Goal: Information Seeking & Learning: Learn about a topic

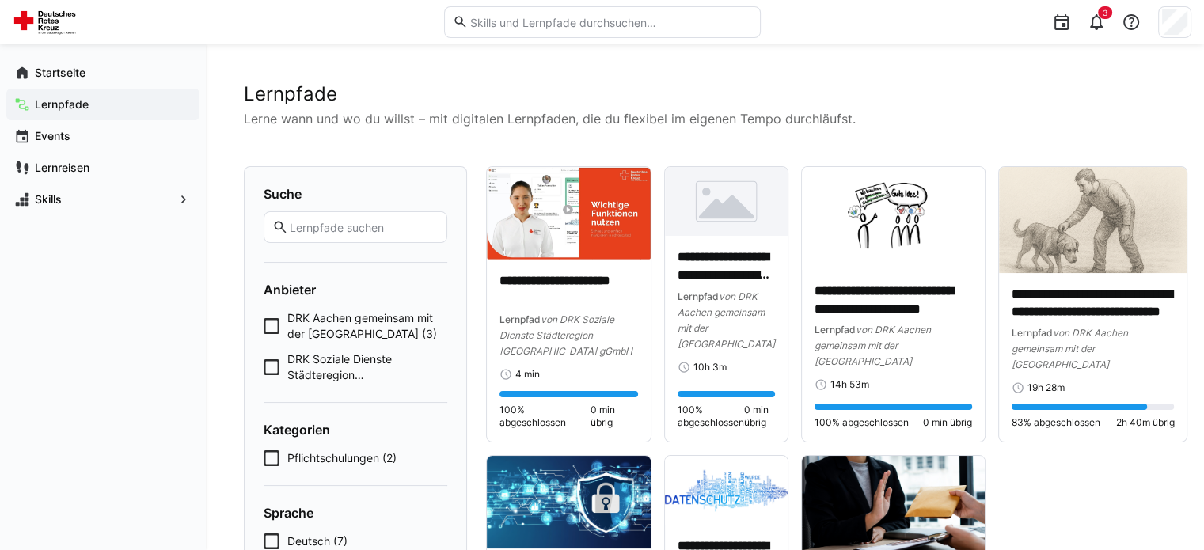
click at [872, 456] on img at bounding box center [893, 507] width 183 height 103
click at [1095, 26] on eds-icon at bounding box center [1096, 22] width 19 height 19
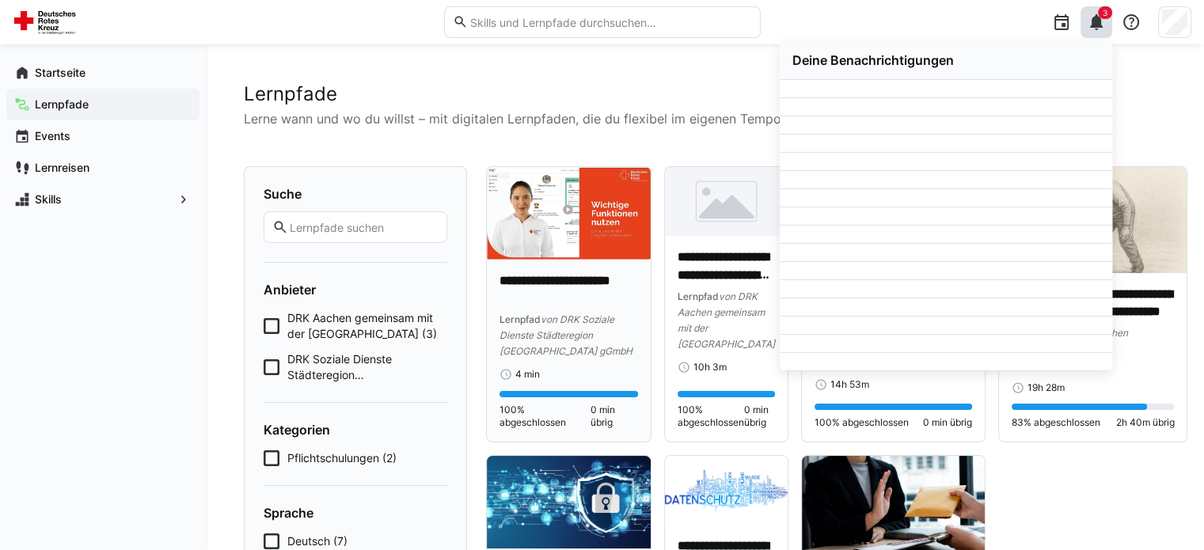
scroll to position [237, 0]
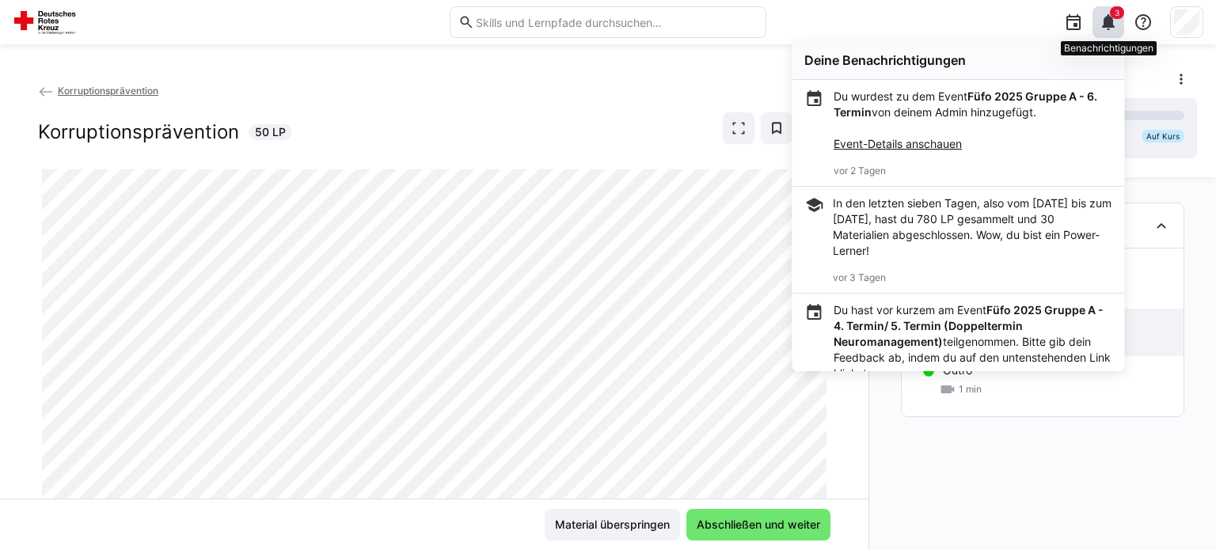
click at [1113, 21] on eds-icon at bounding box center [1108, 22] width 19 height 19
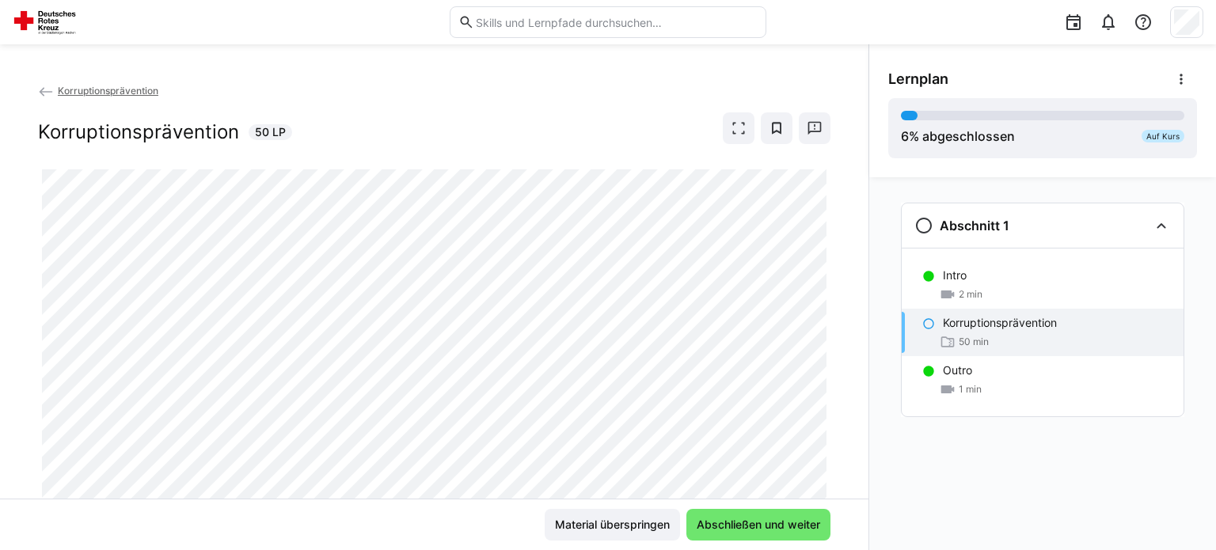
scroll to position [50, 0]
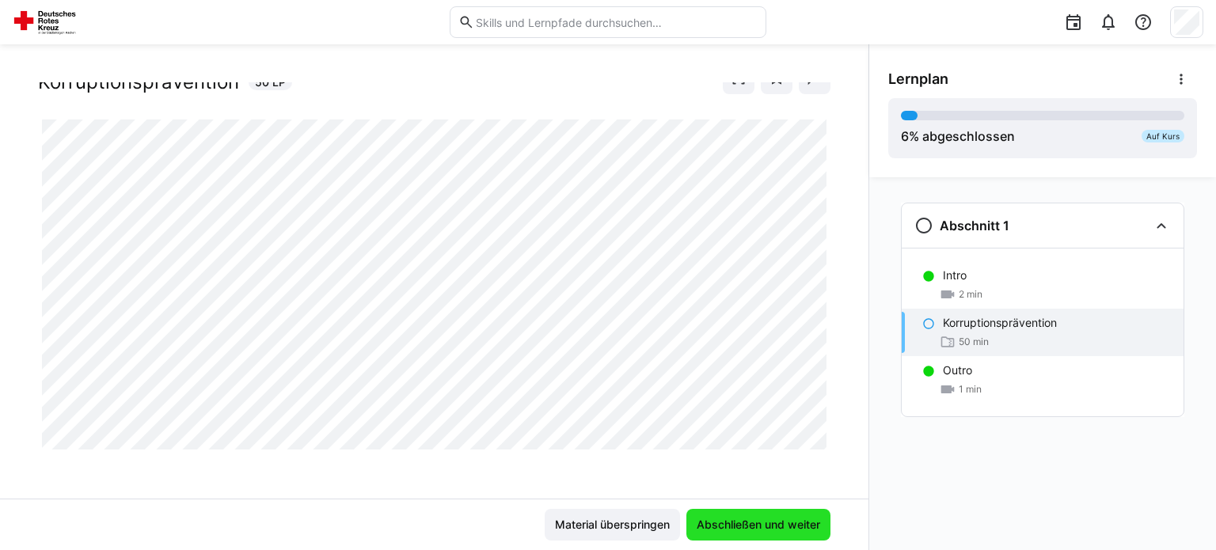
click at [751, 515] on span "Abschließen und weiter" at bounding box center [758, 525] width 144 height 32
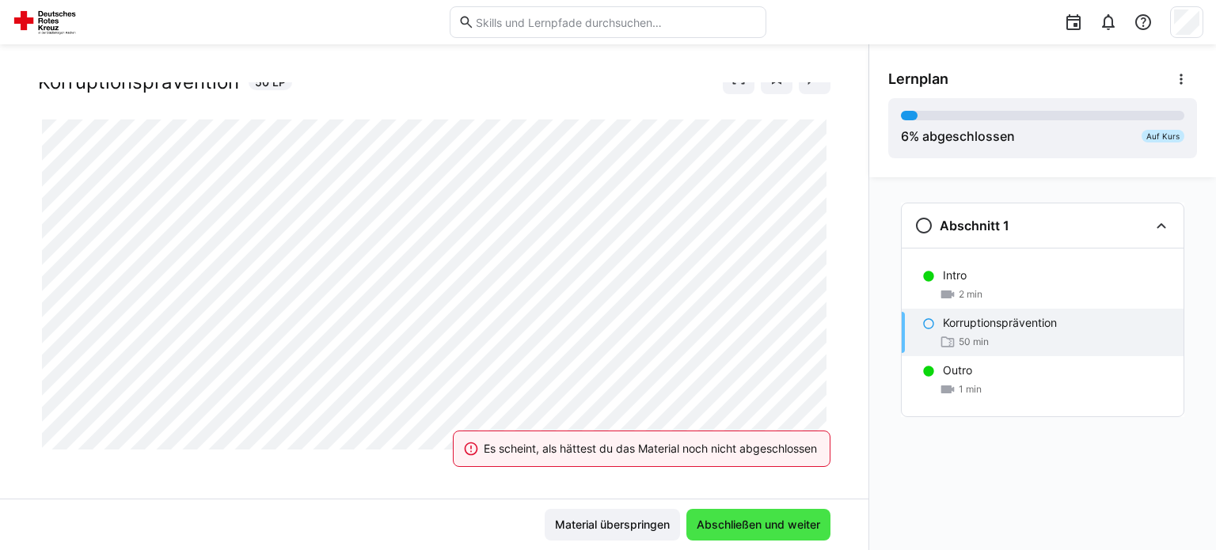
click at [754, 529] on span "Abschließen und weiter" at bounding box center [758, 525] width 128 height 16
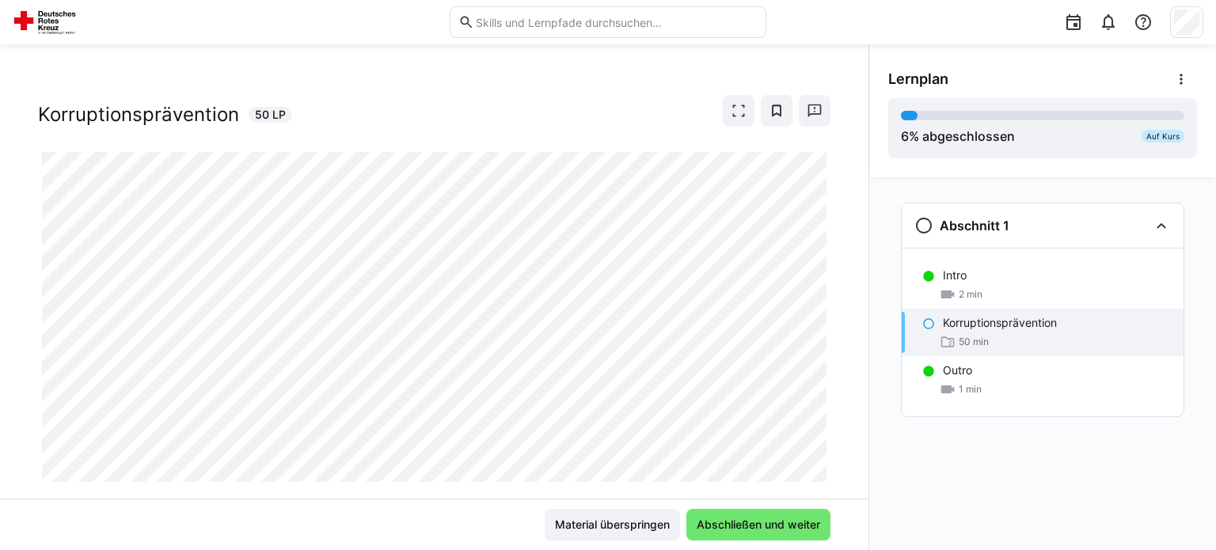
scroll to position [0, 0]
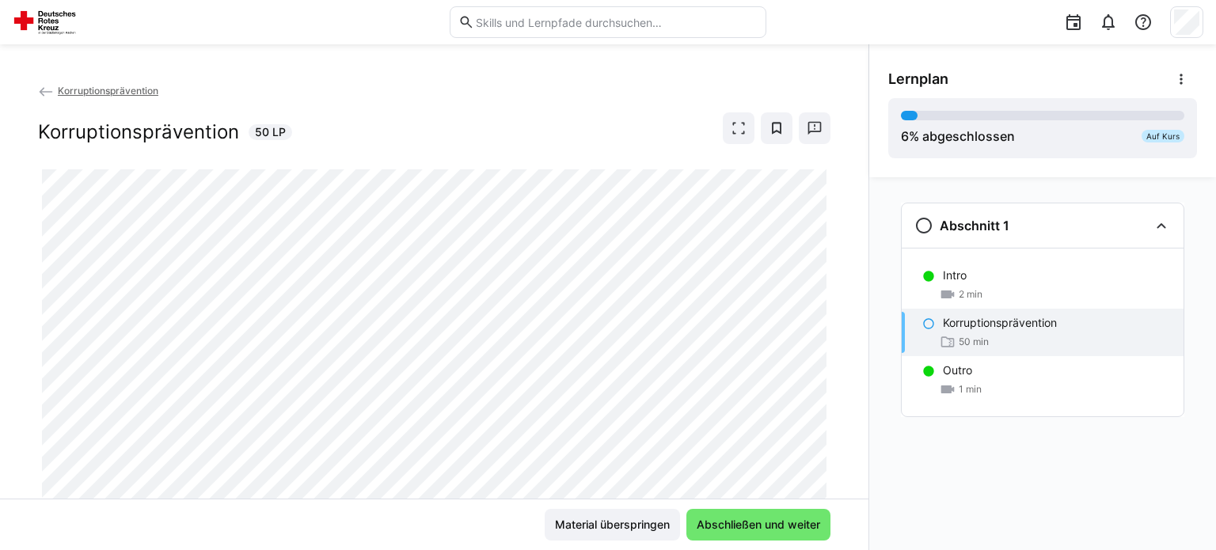
click at [988, 332] on div "Korruptionsprävention 50 min" at bounding box center [1043, 332] width 282 height 47
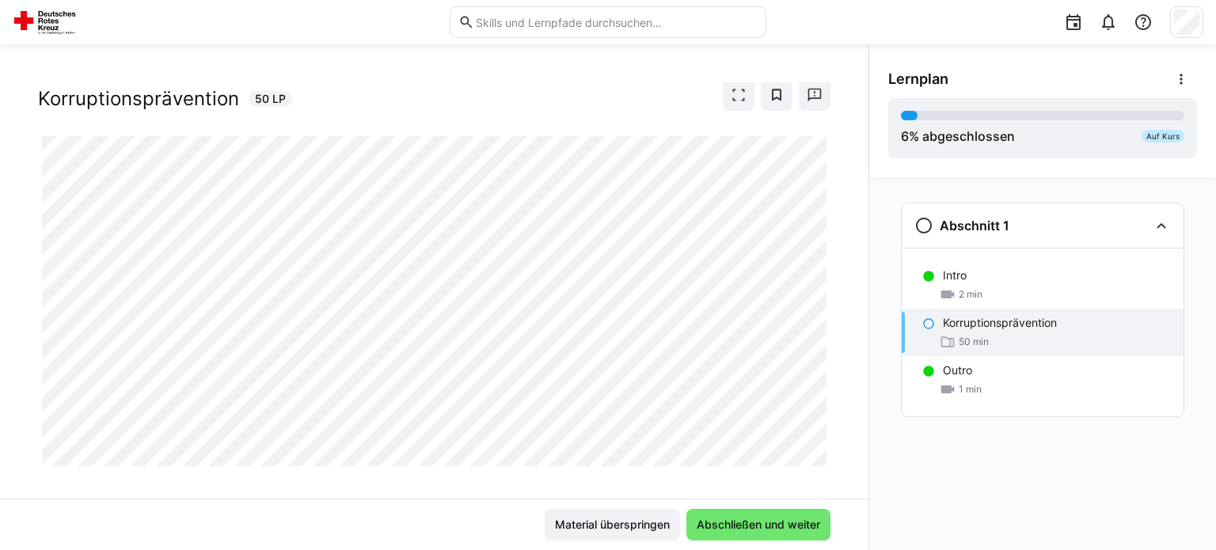
scroll to position [50, 0]
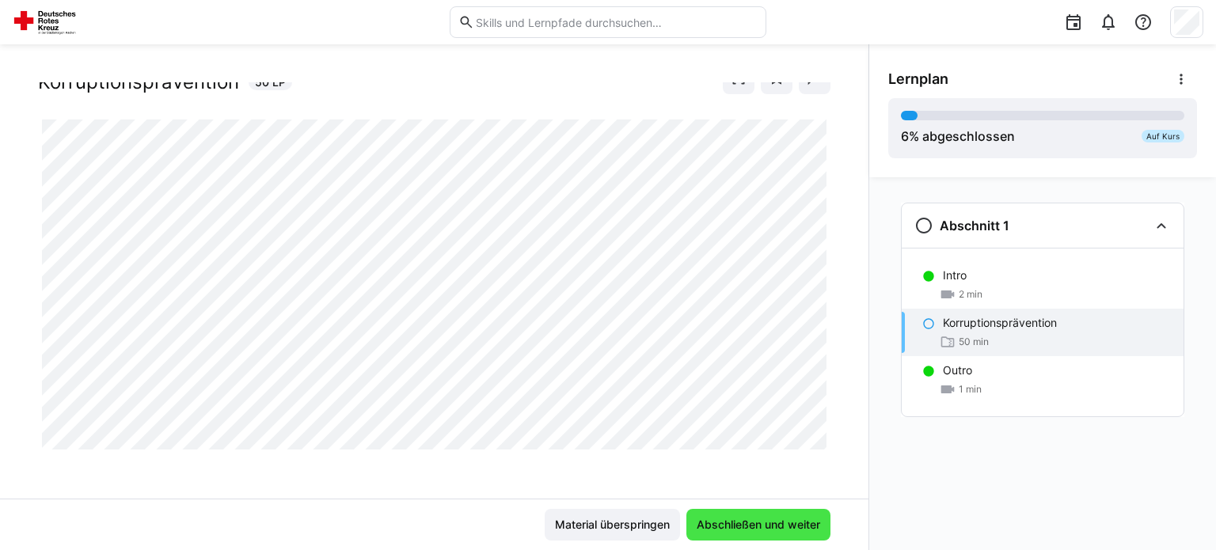
click at [763, 522] on span "Abschließen und weiter" at bounding box center [758, 525] width 128 height 16
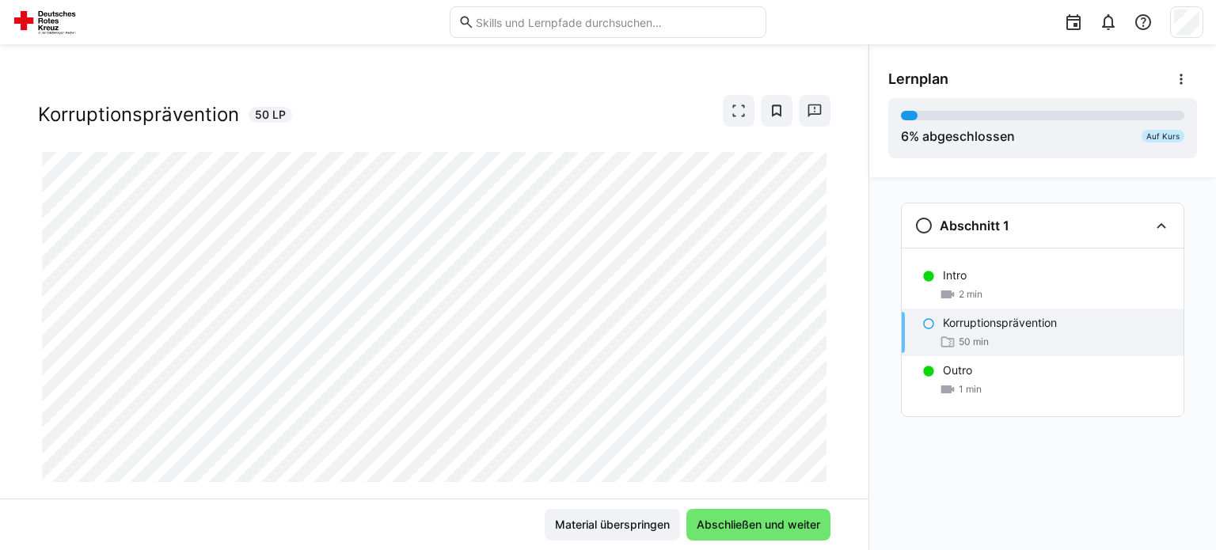
scroll to position [0, 0]
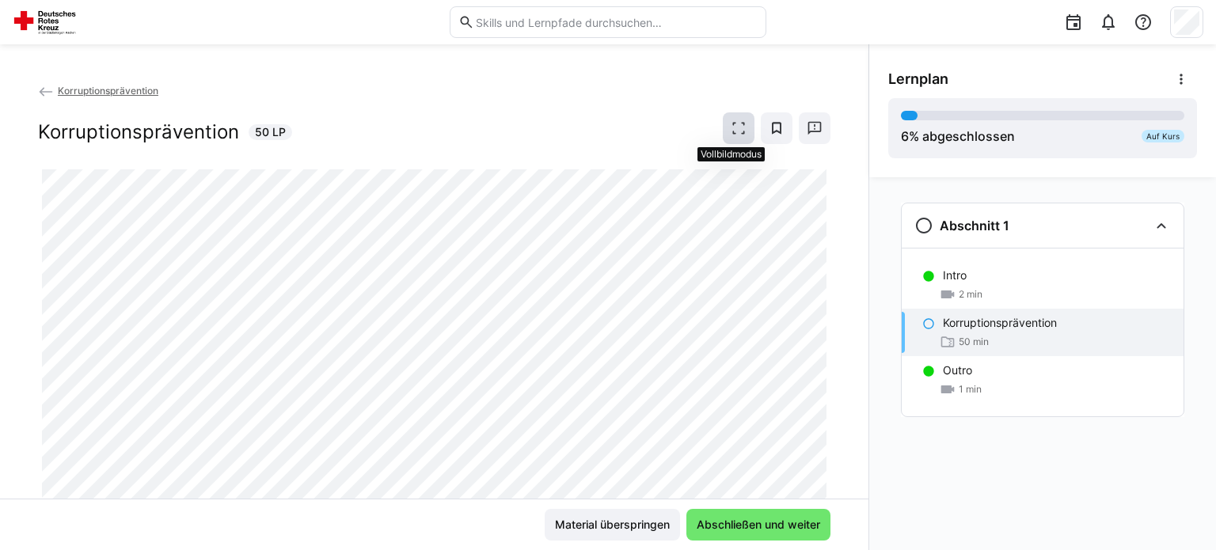
click at [735, 131] on eds-icon at bounding box center [739, 128] width 16 height 16
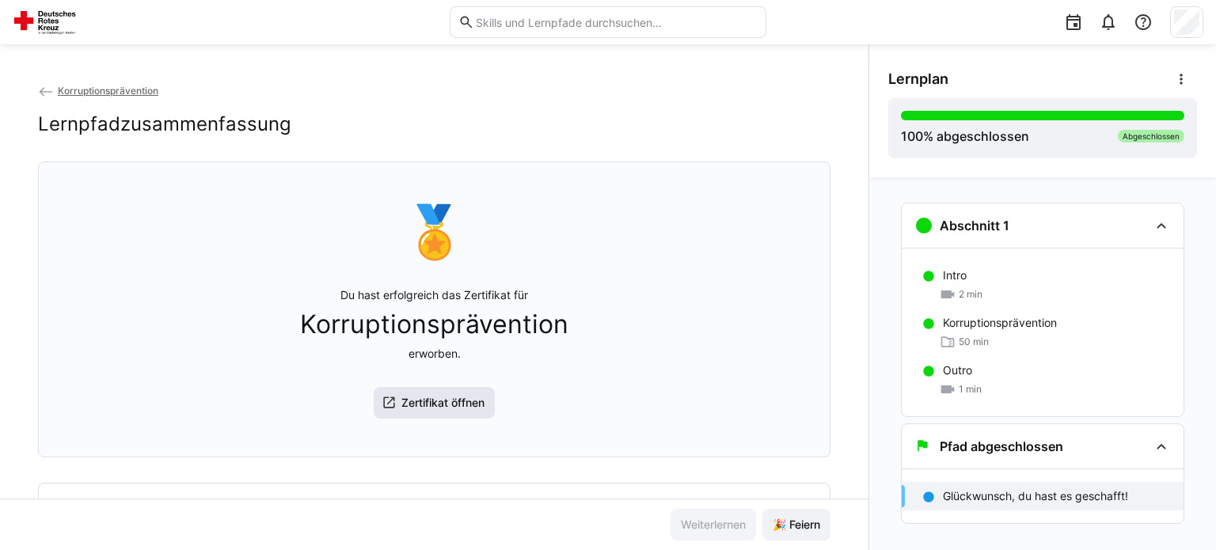
click at [444, 417] on span "Zertifikat öffnen" at bounding box center [435, 403] width 122 height 32
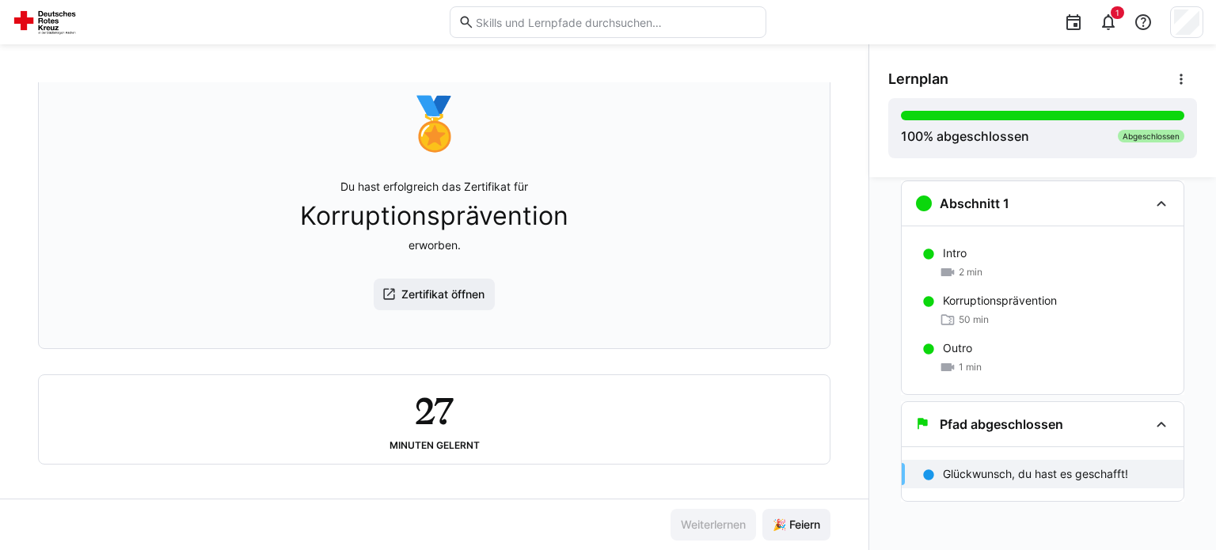
scroll to position [116, 0]
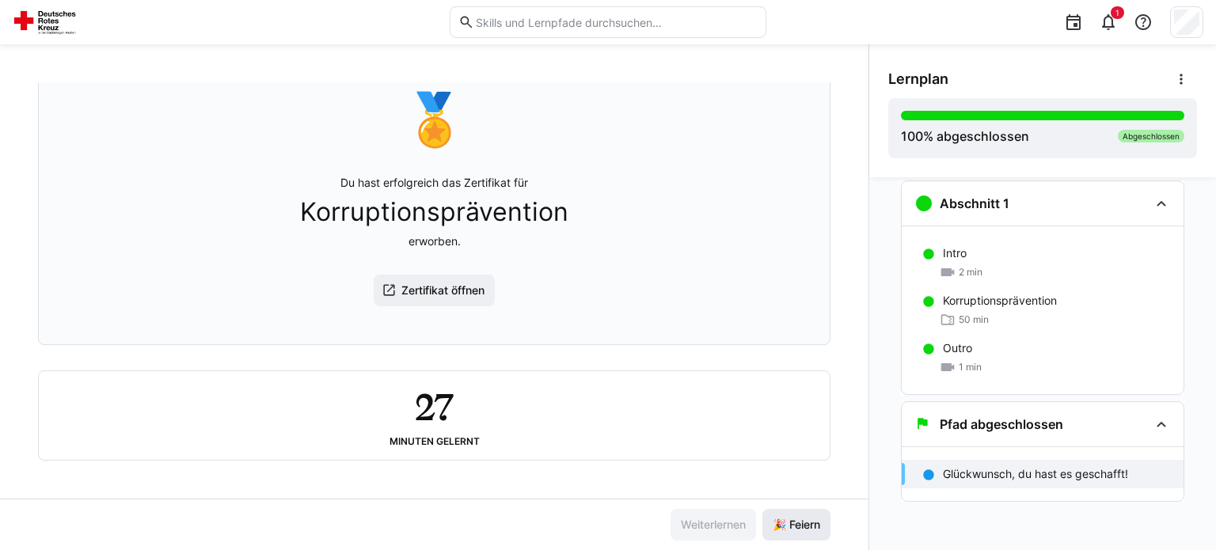
click at [788, 531] on span "🎉 Feiern" at bounding box center [796, 525] width 52 height 16
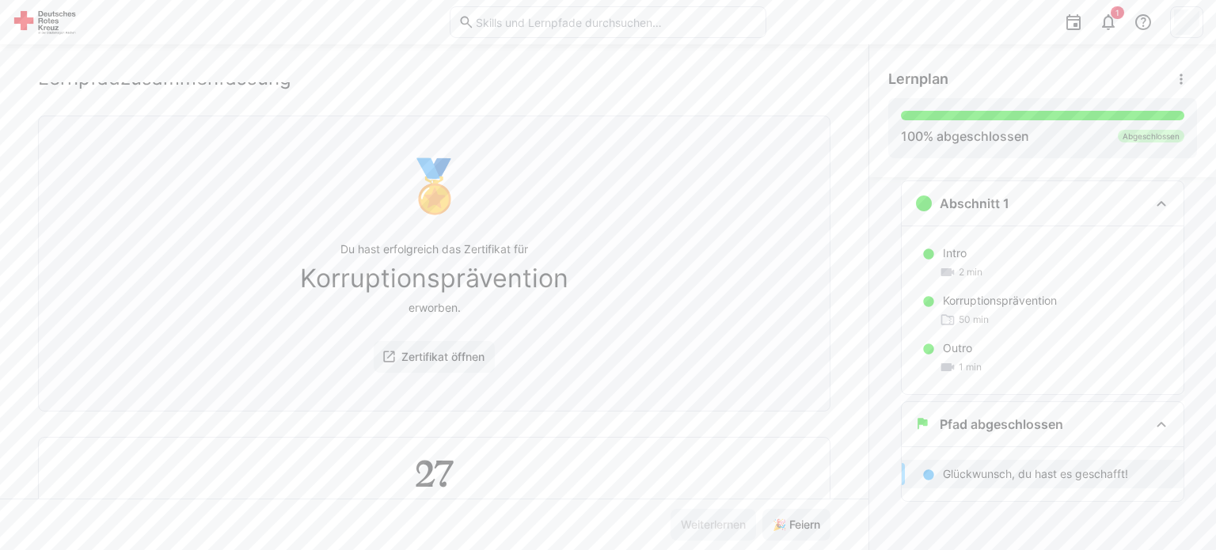
scroll to position [0, 0]
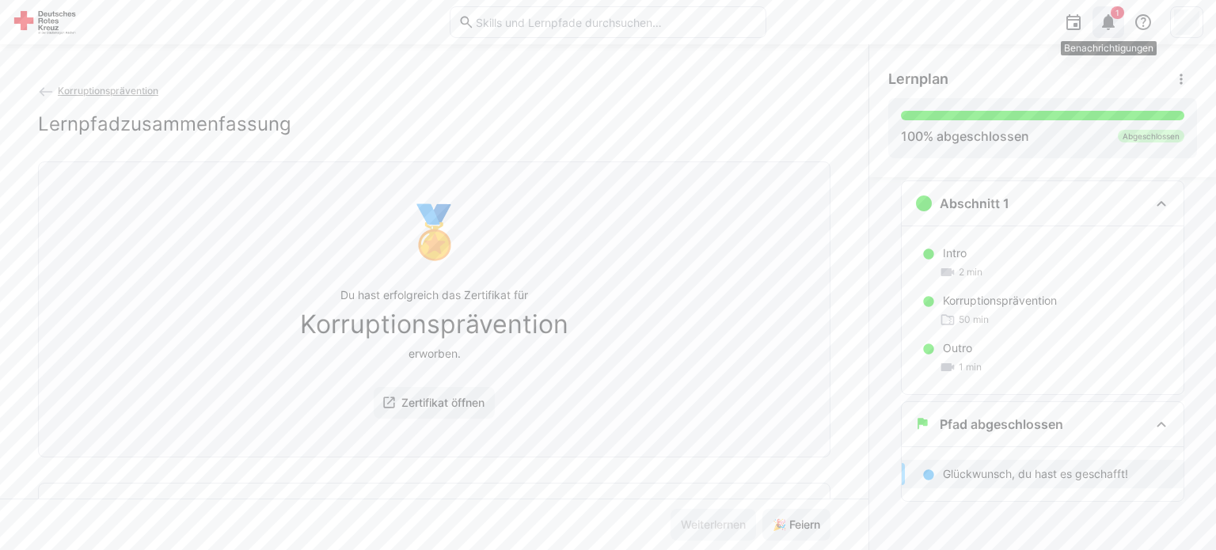
click at [1108, 11] on div "1" at bounding box center [1108, 22] width 32 height 32
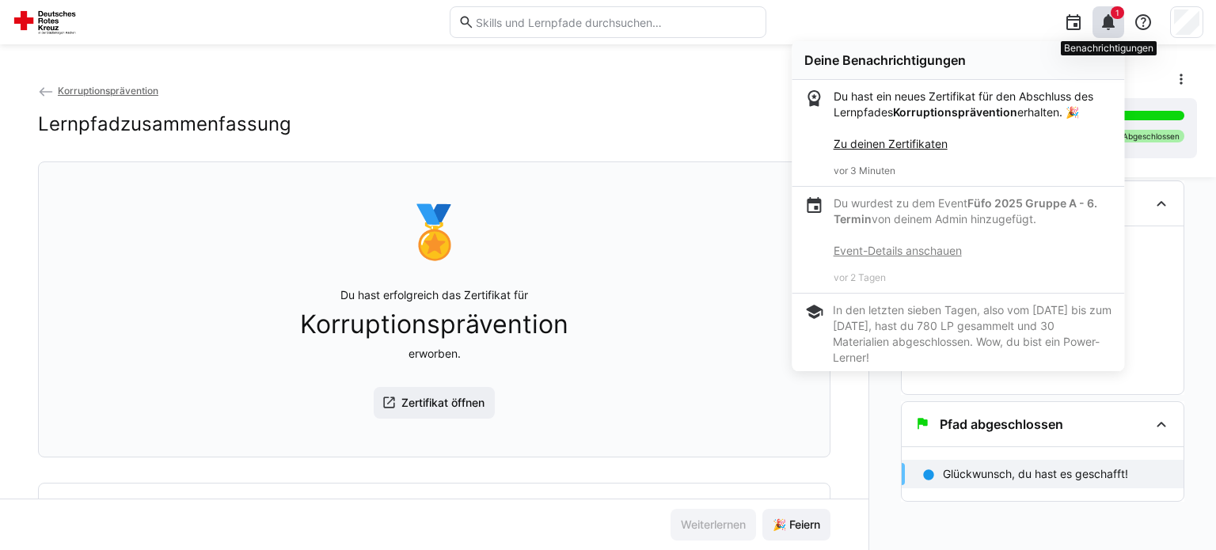
click at [1118, 18] on span "1" at bounding box center [1117, 12] width 13 height 13
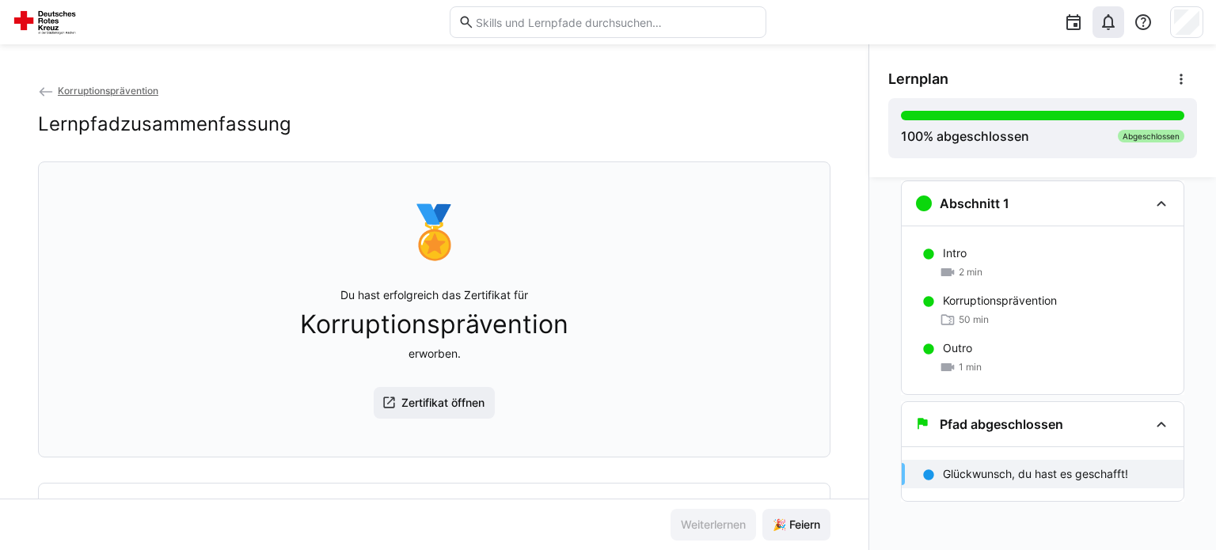
click at [56, 21] on img at bounding box center [48, 21] width 70 height 25
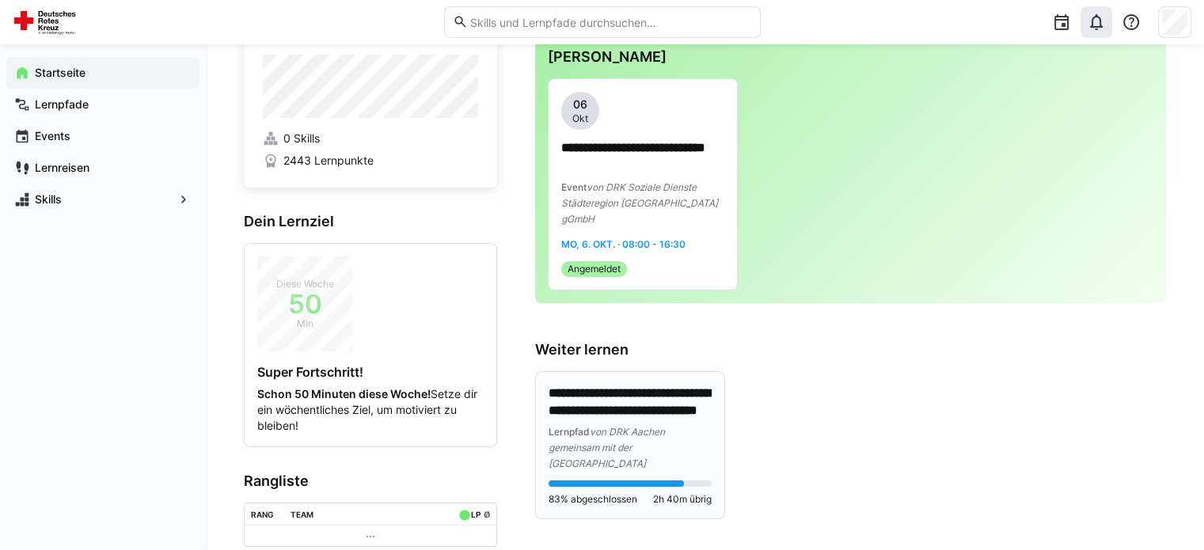
scroll to position [79, 0]
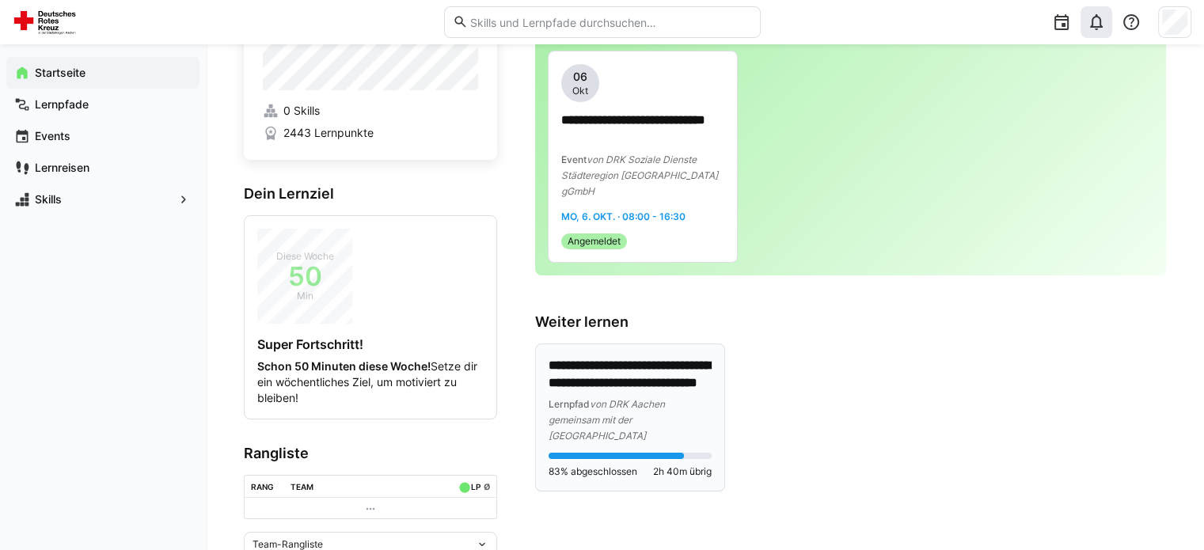
click at [630, 367] on p "**********" at bounding box center [630, 375] width 163 height 36
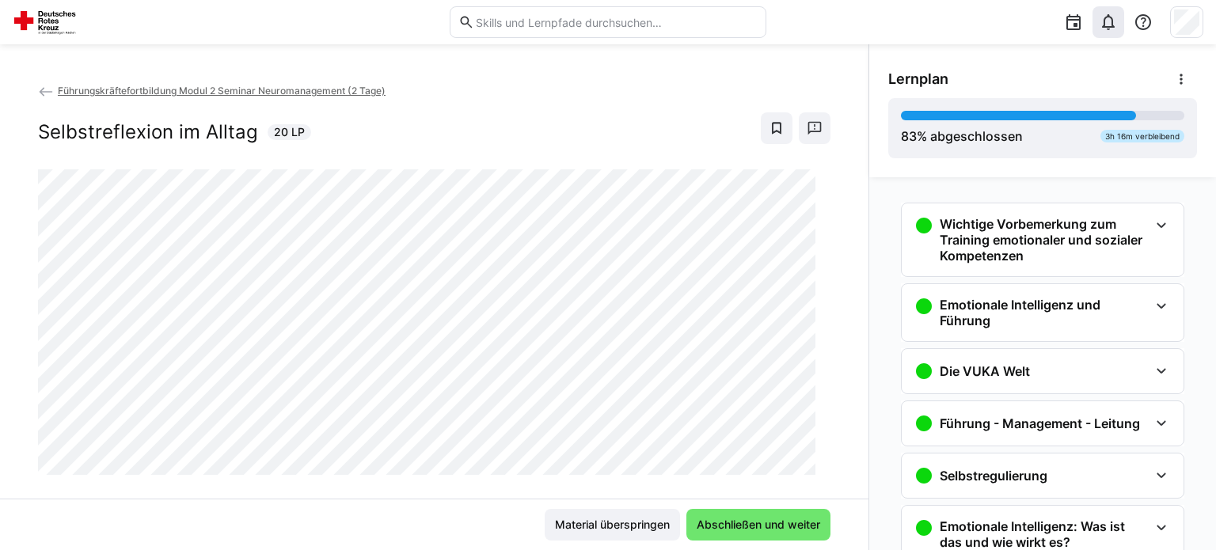
scroll to position [450, 0]
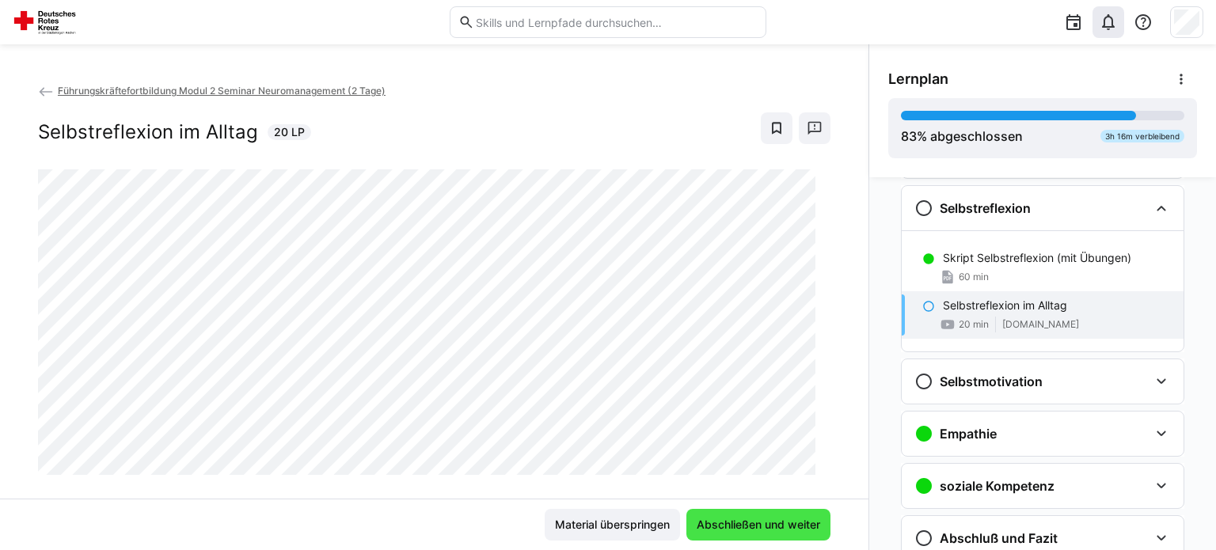
click at [744, 522] on span "Abschließen und weiter" at bounding box center [758, 525] width 128 height 16
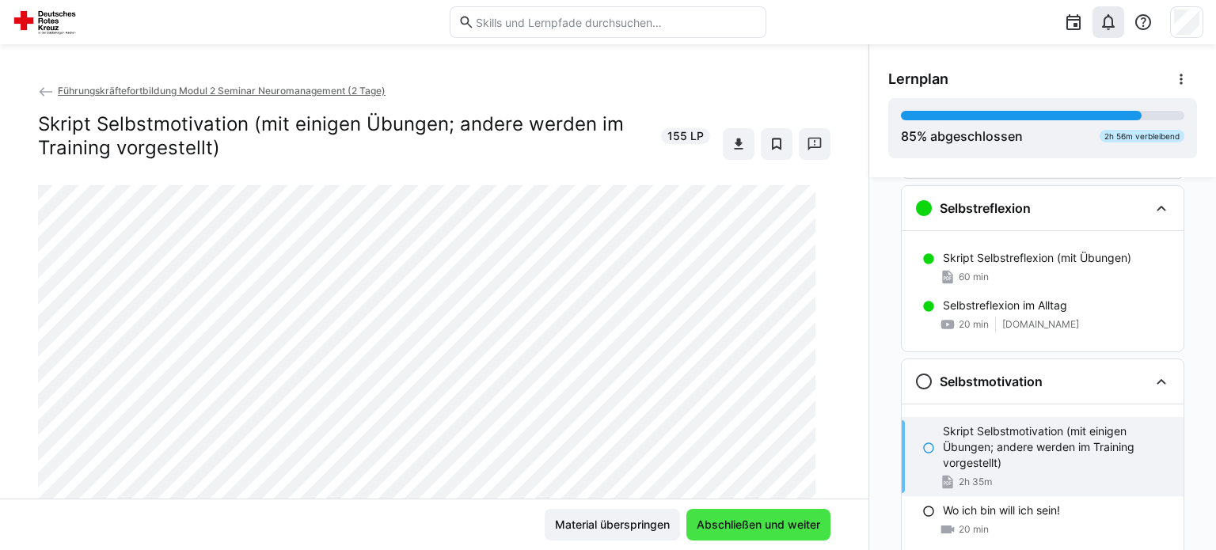
scroll to position [570, 0]
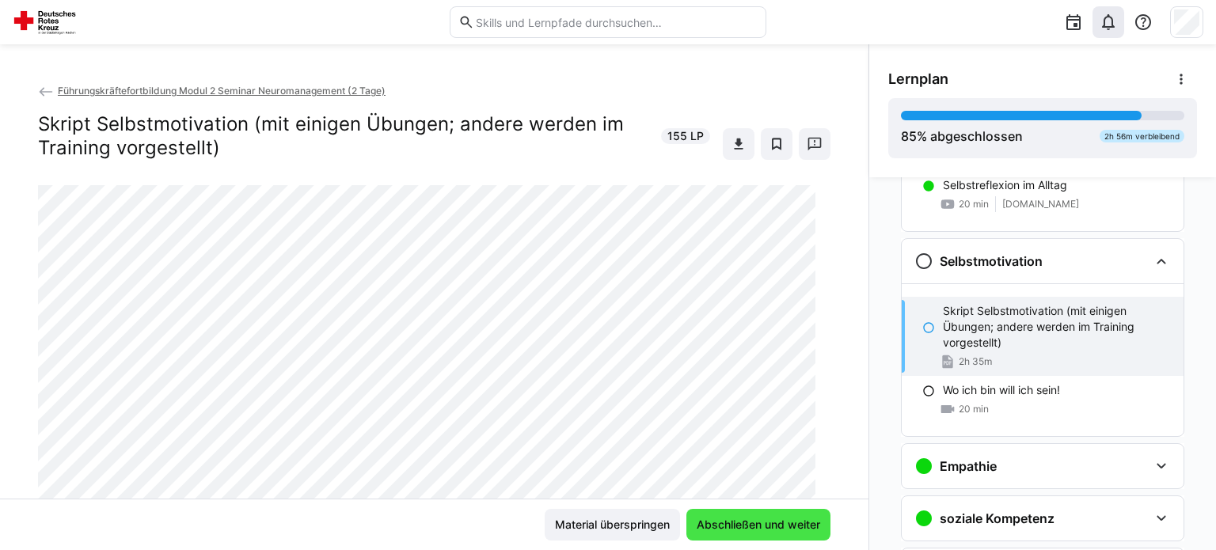
click at [743, 525] on span "Abschließen und weiter" at bounding box center [758, 525] width 128 height 16
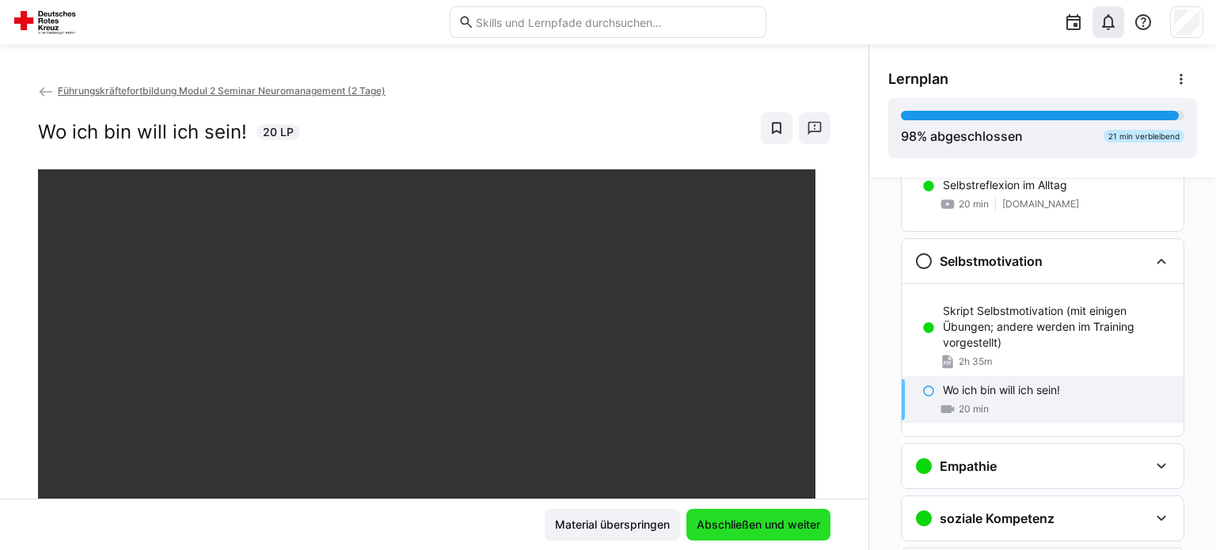
click at [743, 525] on span "Abschließen und weiter" at bounding box center [758, 525] width 128 height 16
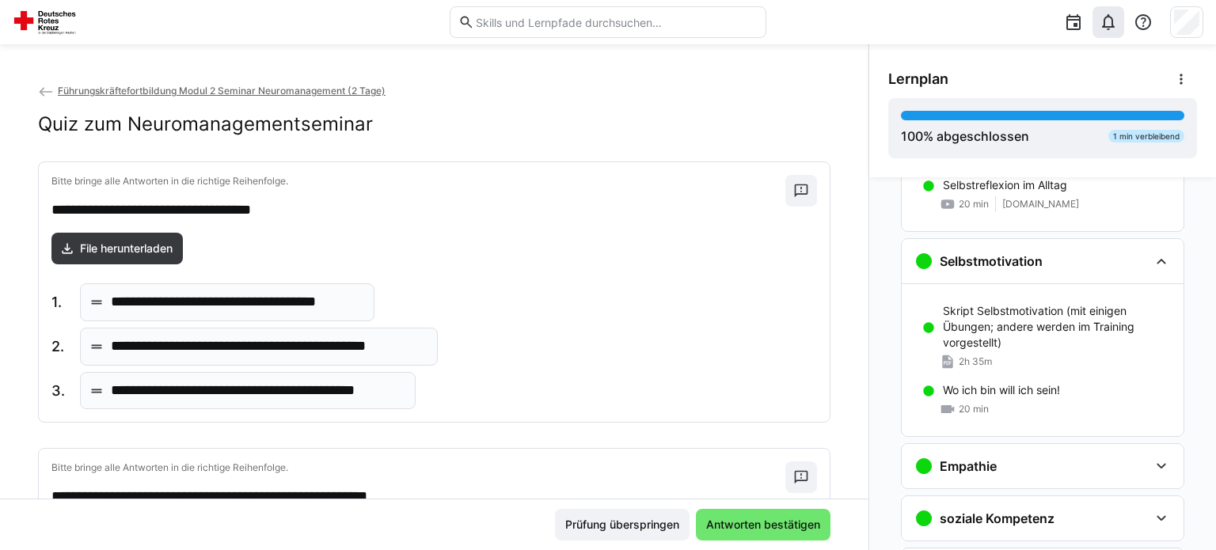
scroll to position [723, 0]
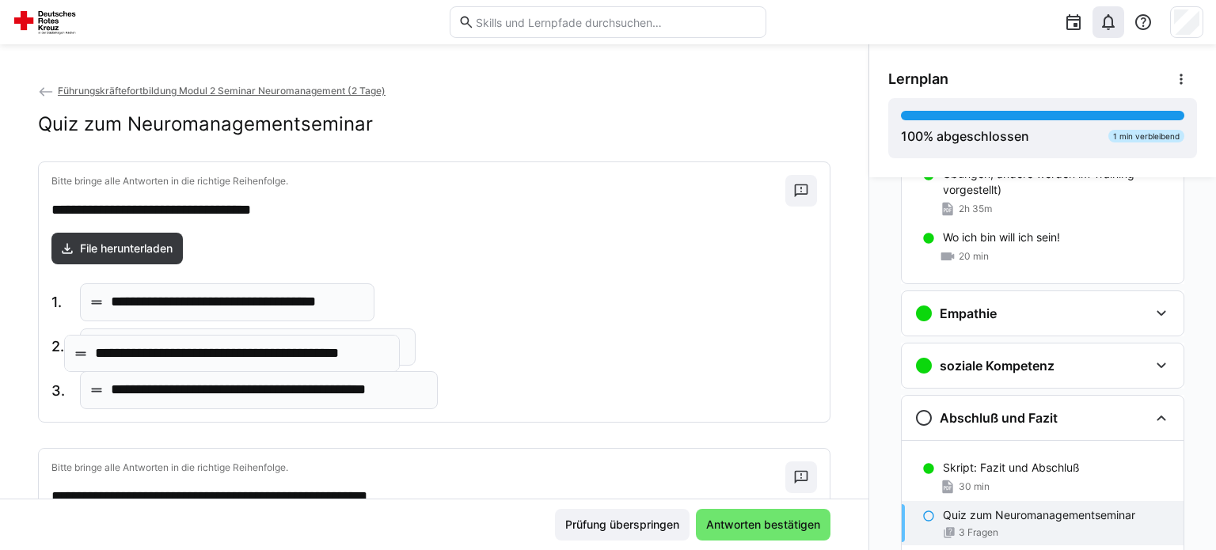
drag, startPoint x: 223, startPoint y: 389, endPoint x: 207, endPoint y: 351, distance: 41.2
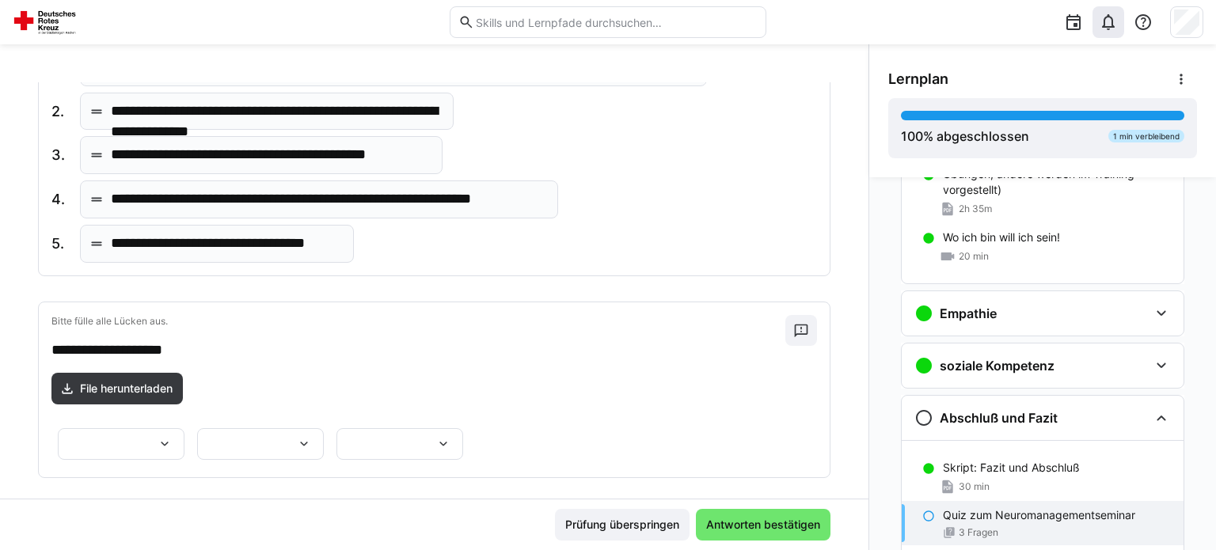
scroll to position [681, 0]
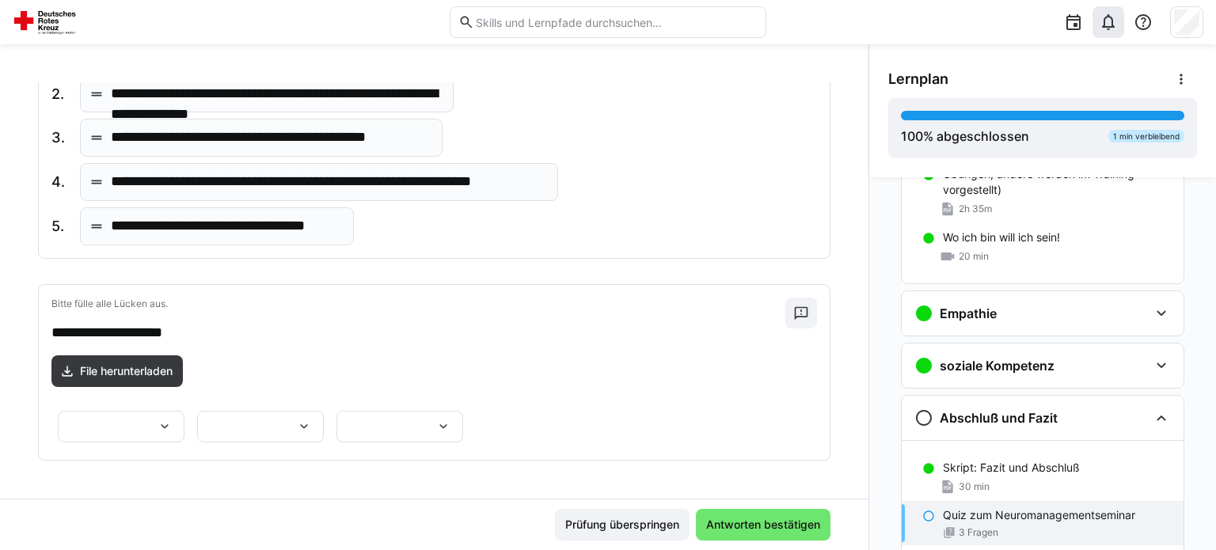
click at [184, 411] on div at bounding box center [121, 427] width 127 height 32
click at [329, 389] on p "*******" at bounding box center [324, 390] width 40 height 16
click at [296, 419] on eds-icon at bounding box center [304, 427] width 16 height 16
click at [99, 477] on p "********" at bounding box center [95, 479] width 51 height 16
click at [463, 414] on div at bounding box center [399, 427] width 127 height 32
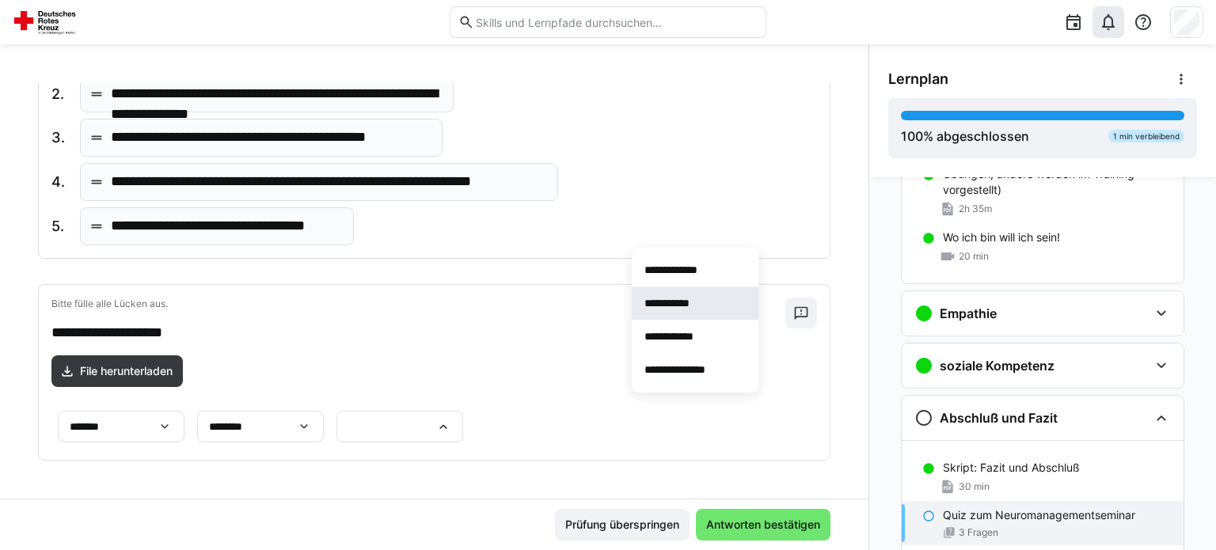
click at [672, 301] on p "**********" at bounding box center [674, 303] width 60 height 16
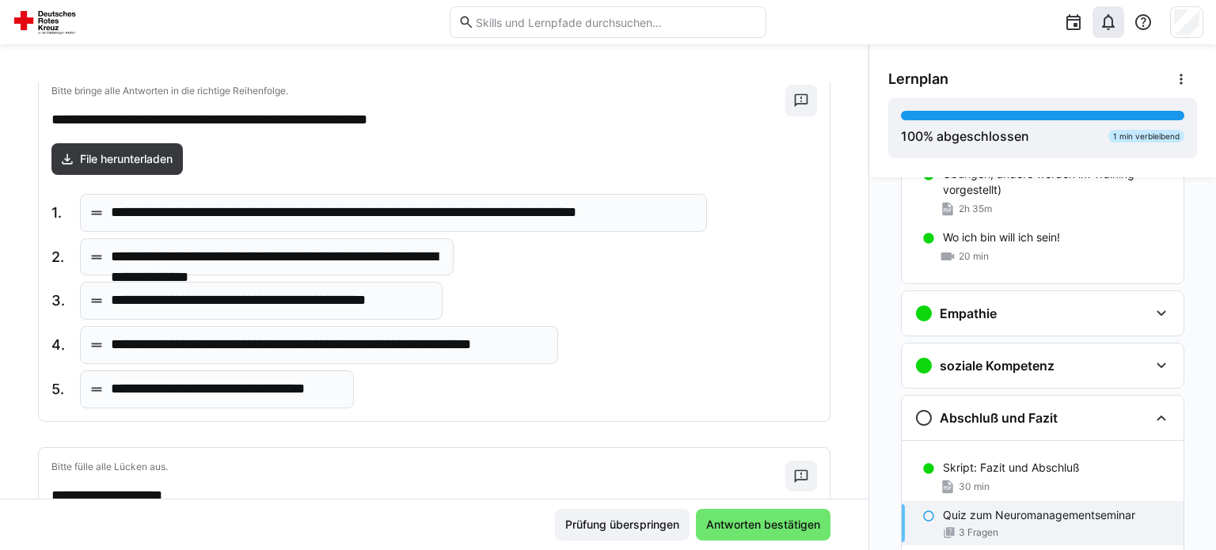
scroll to position [285, 0]
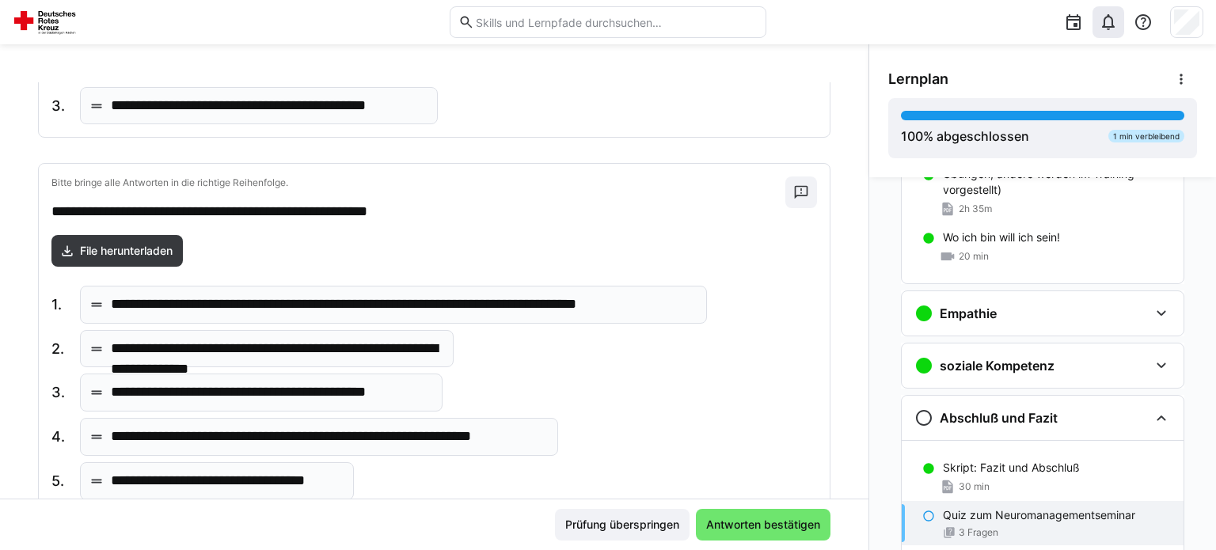
click at [308, 349] on p "**********" at bounding box center [276, 349] width 331 height 21
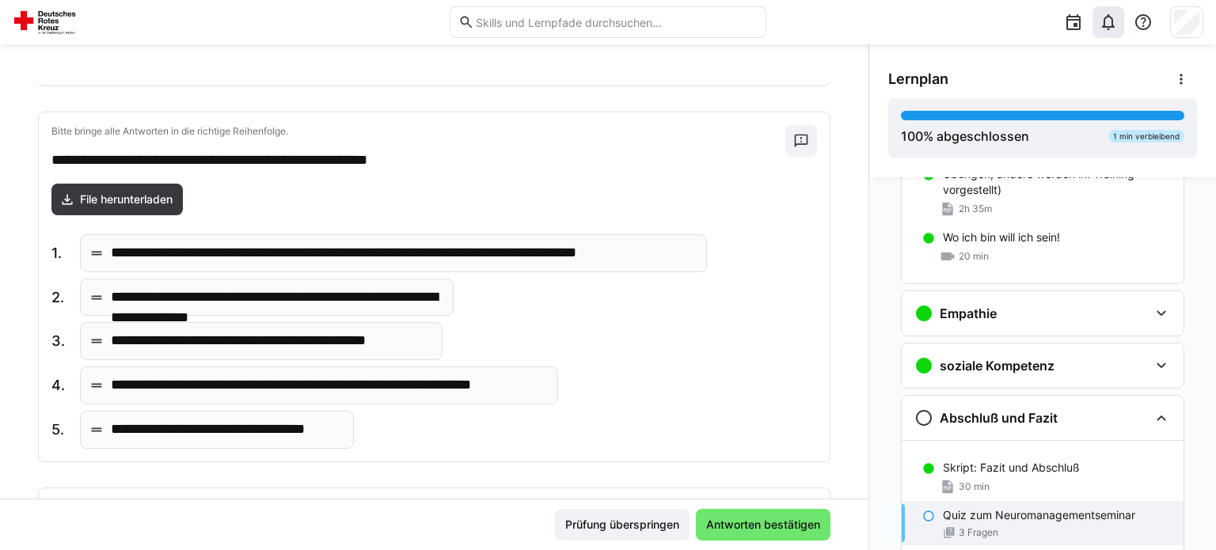
scroll to position [364, 0]
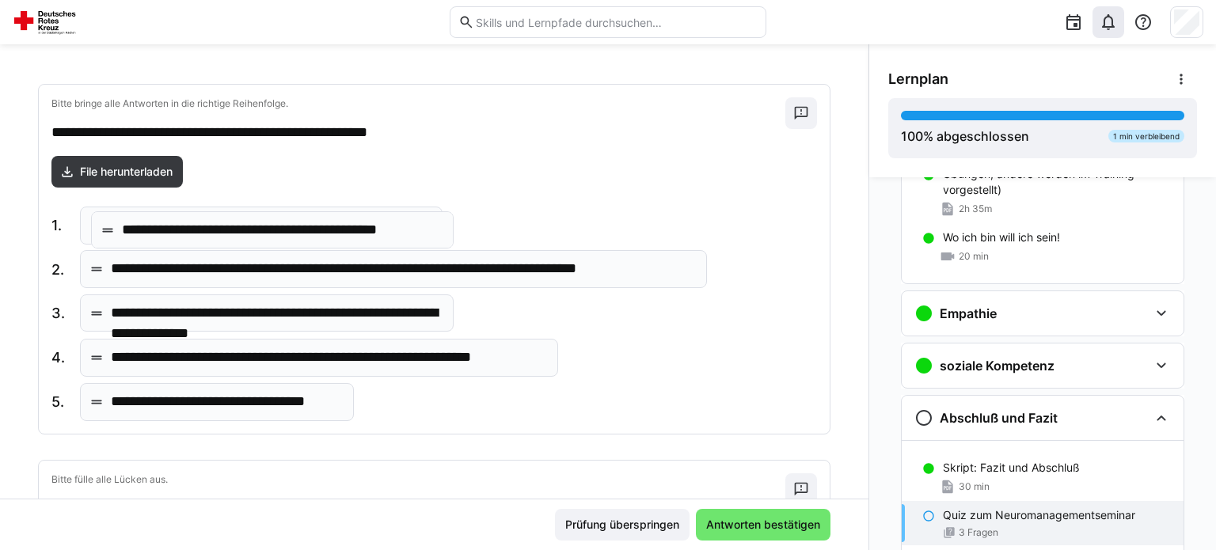
drag, startPoint x: 278, startPoint y: 313, endPoint x: 289, endPoint y: 231, distance: 82.3
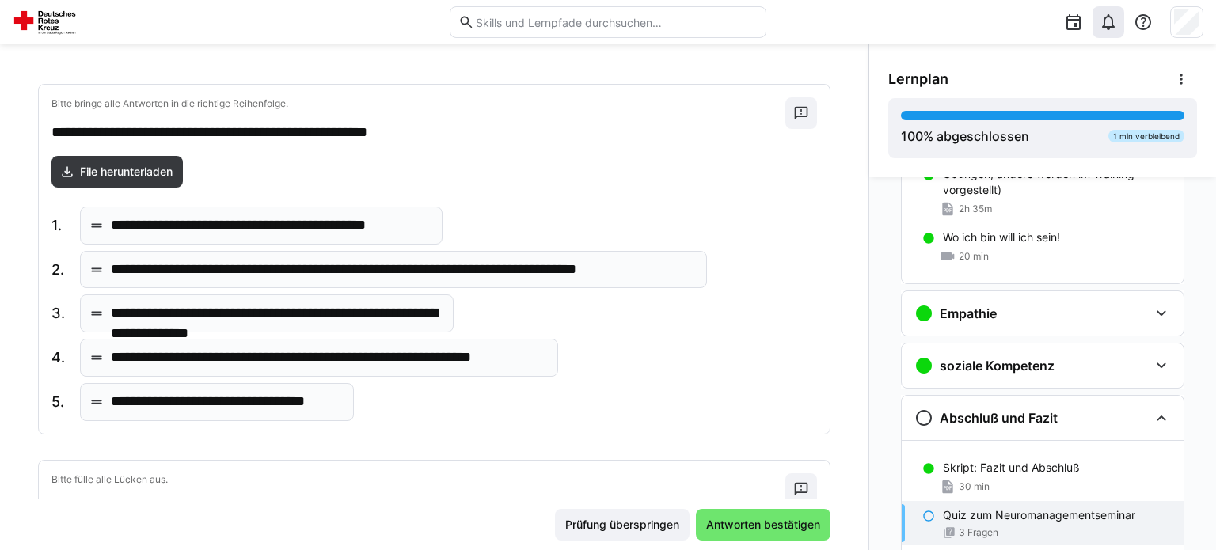
click at [272, 360] on p "**********" at bounding box center [328, 358] width 435 height 21
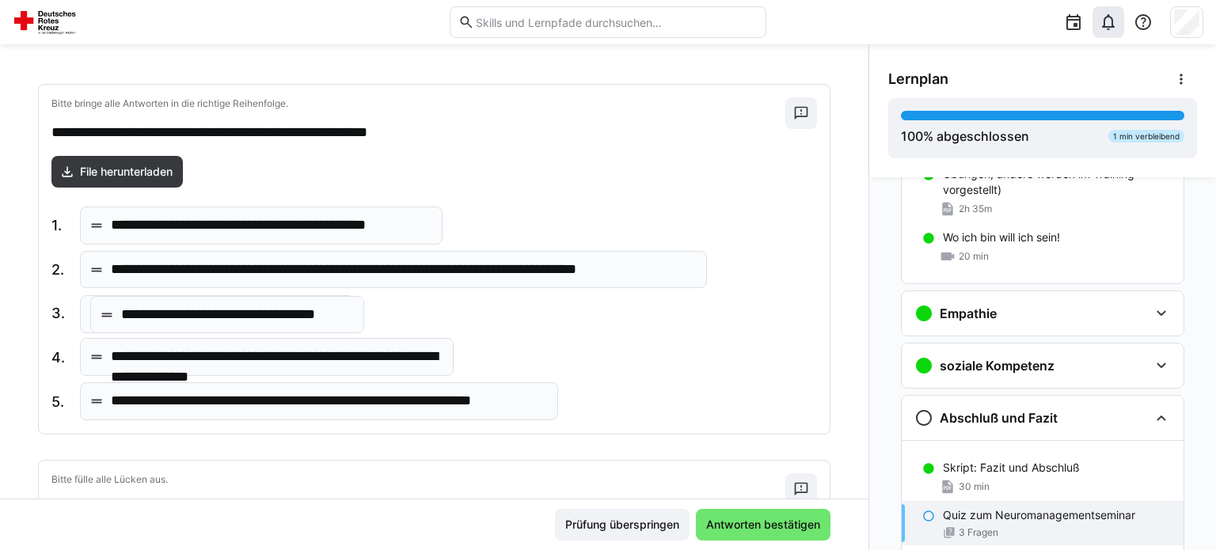
drag, startPoint x: 253, startPoint y: 403, endPoint x: 263, endPoint y: 317, distance: 86.9
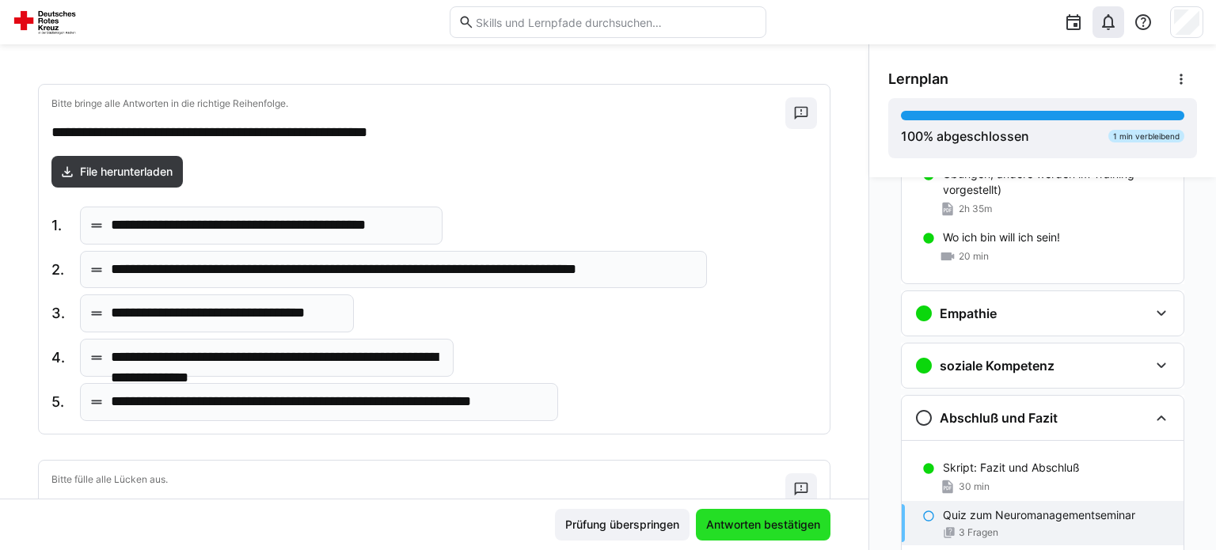
click at [762, 526] on span "Antworten bestätigen" at bounding box center [763, 525] width 119 height 16
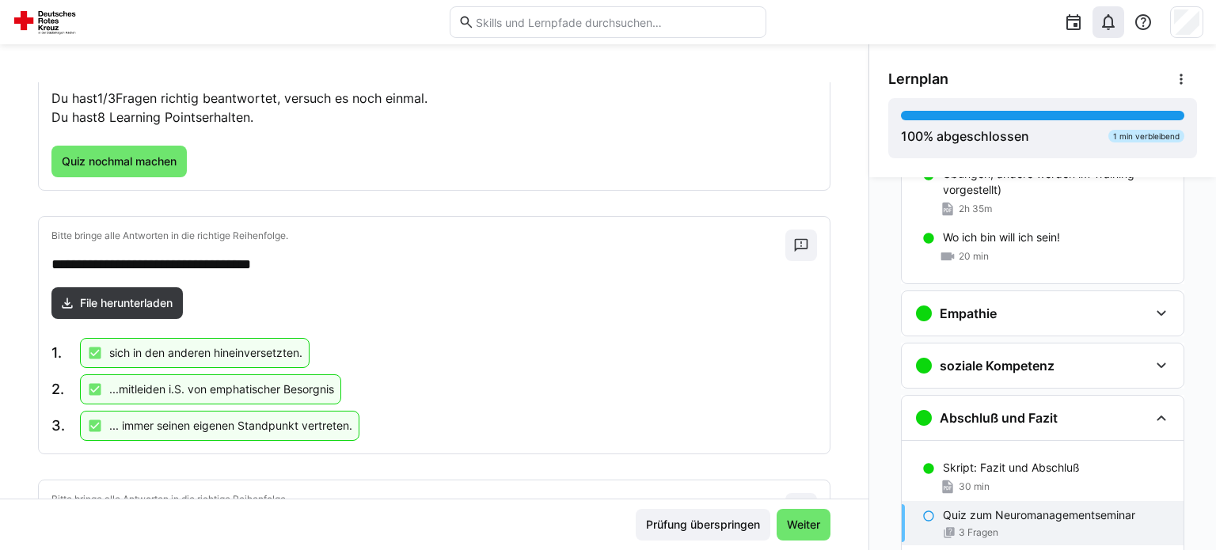
scroll to position [0, 0]
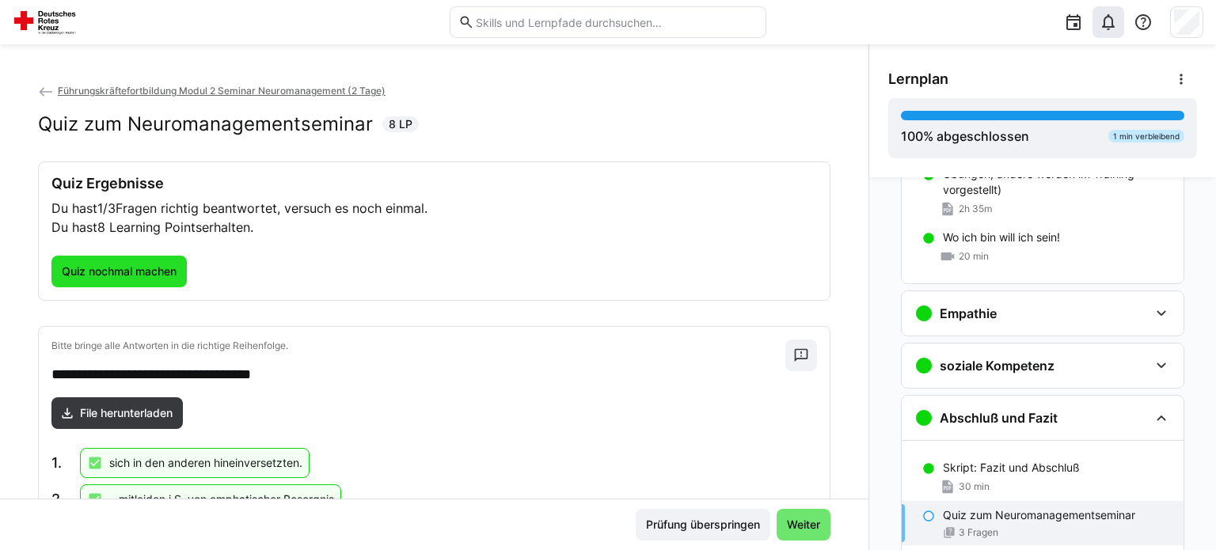
click at [161, 275] on span "Quiz nochmal machen" at bounding box center [119, 272] width 120 height 16
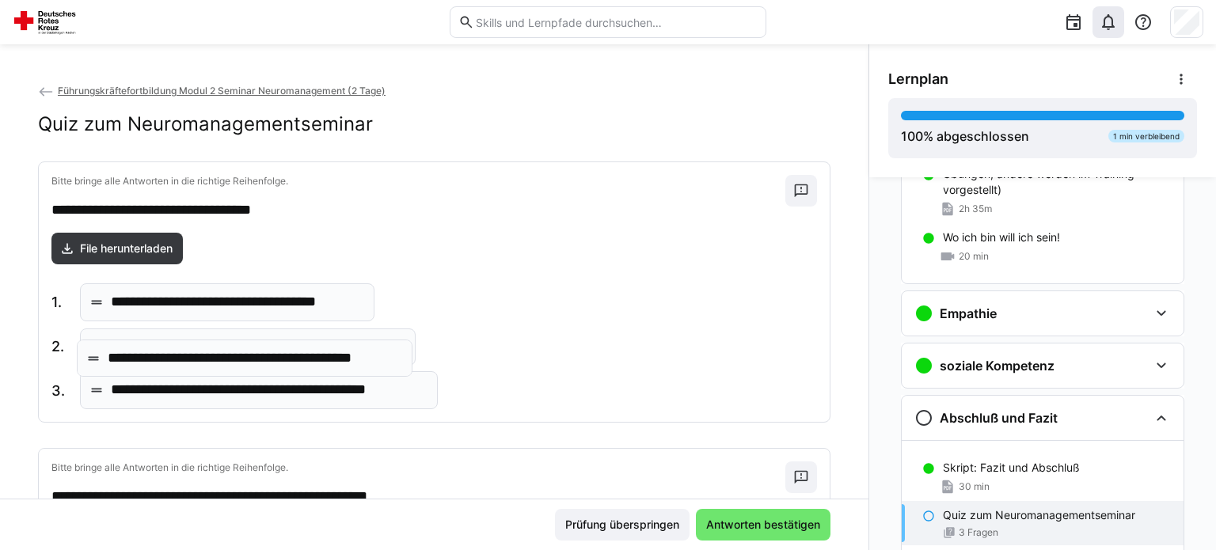
drag, startPoint x: 265, startPoint y: 383, endPoint x: 262, endPoint y: 345, distance: 38.1
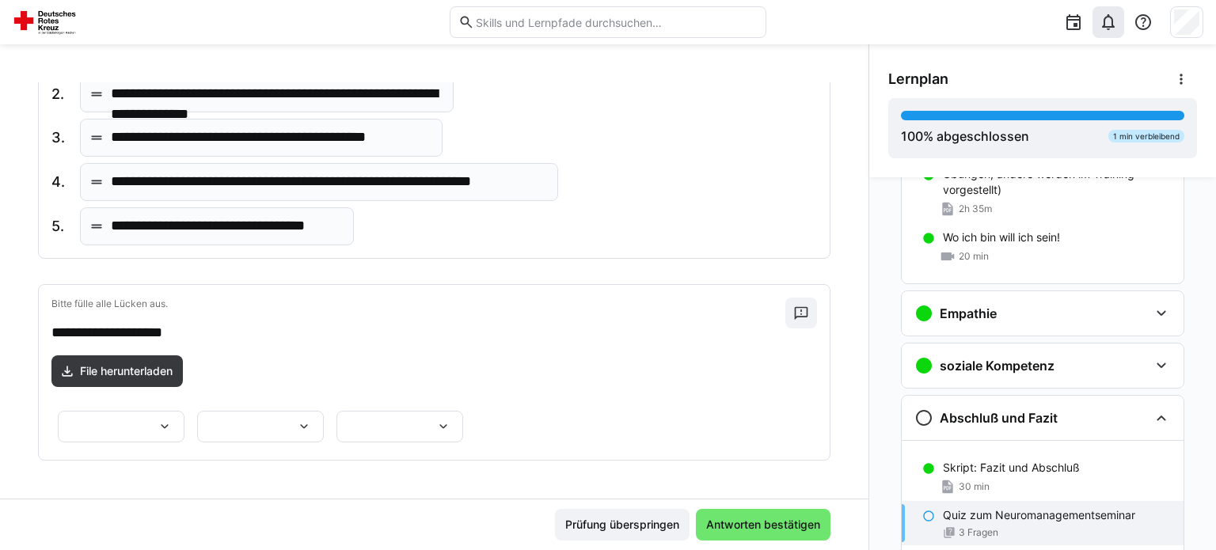
scroll to position [681, 0]
click at [173, 419] on eds-icon at bounding box center [165, 427] width 16 height 16
click at [345, 311] on span "*******" at bounding box center [354, 323] width 127 height 33
click at [296, 419] on eds-icon at bounding box center [304, 427] width 16 height 16
click at [97, 420] on p "********" at bounding box center [93, 413] width 46 height 16
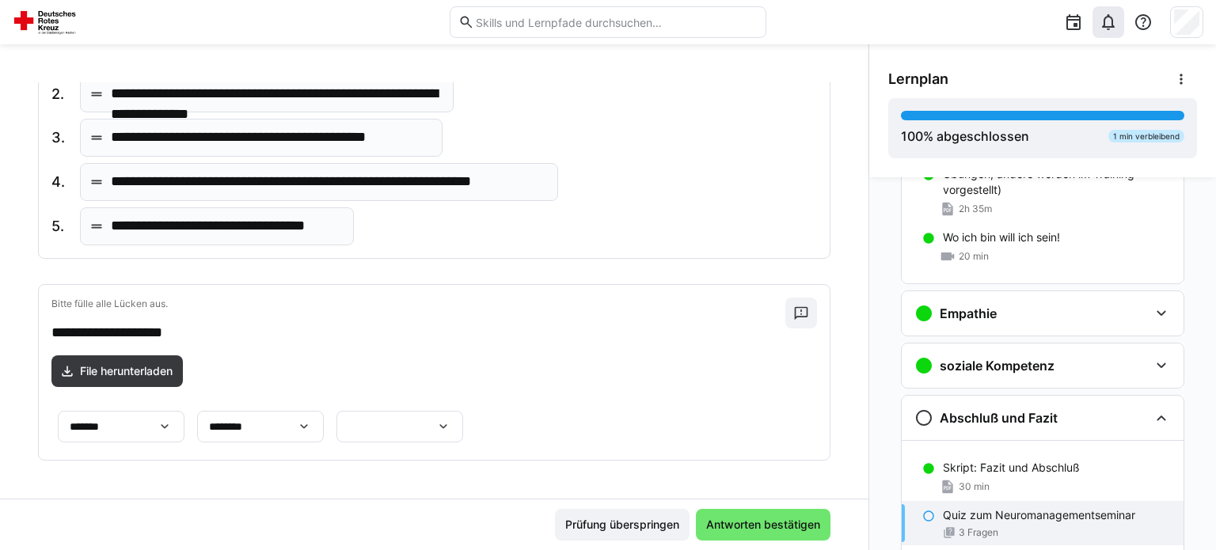
click at [463, 411] on div at bounding box center [399, 427] width 127 height 32
click at [696, 269] on p "**********" at bounding box center [674, 270] width 60 height 16
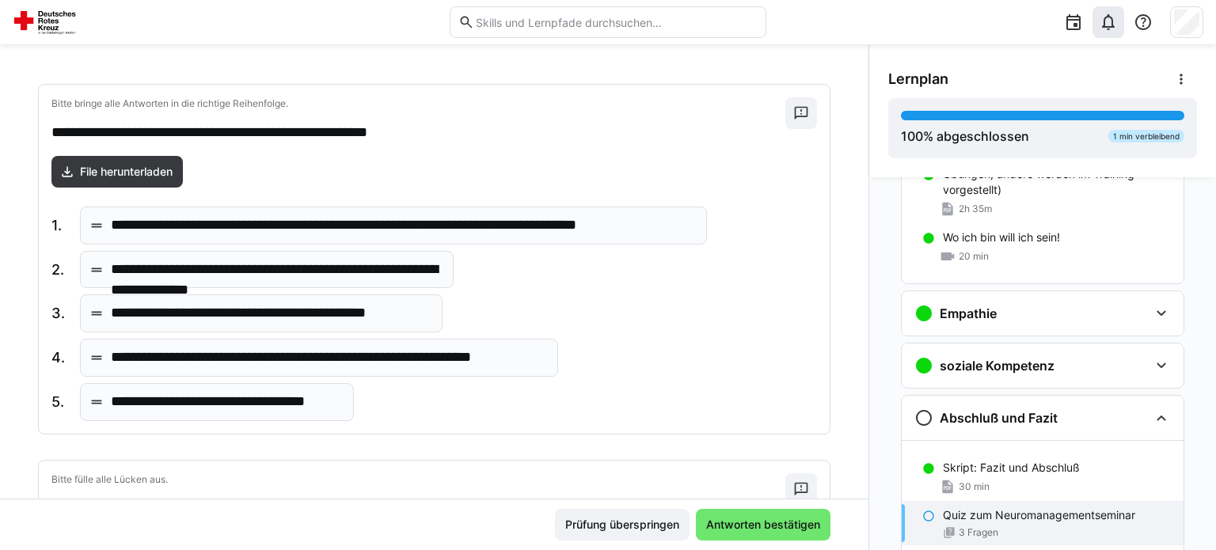
scroll to position [285, 0]
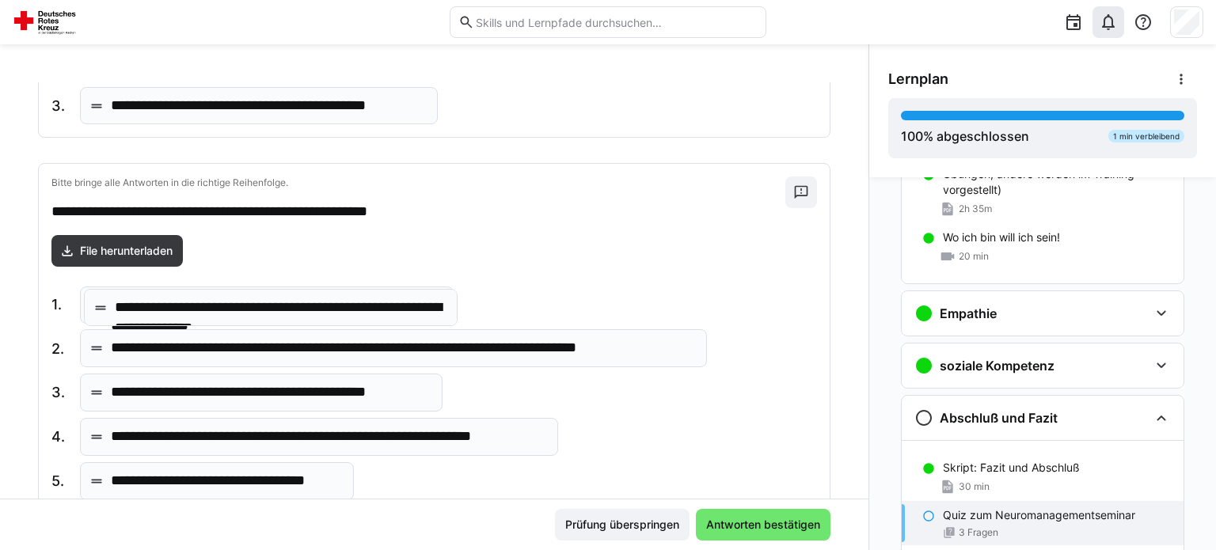
drag, startPoint x: 233, startPoint y: 351, endPoint x: 237, endPoint y: 312, distance: 39.0
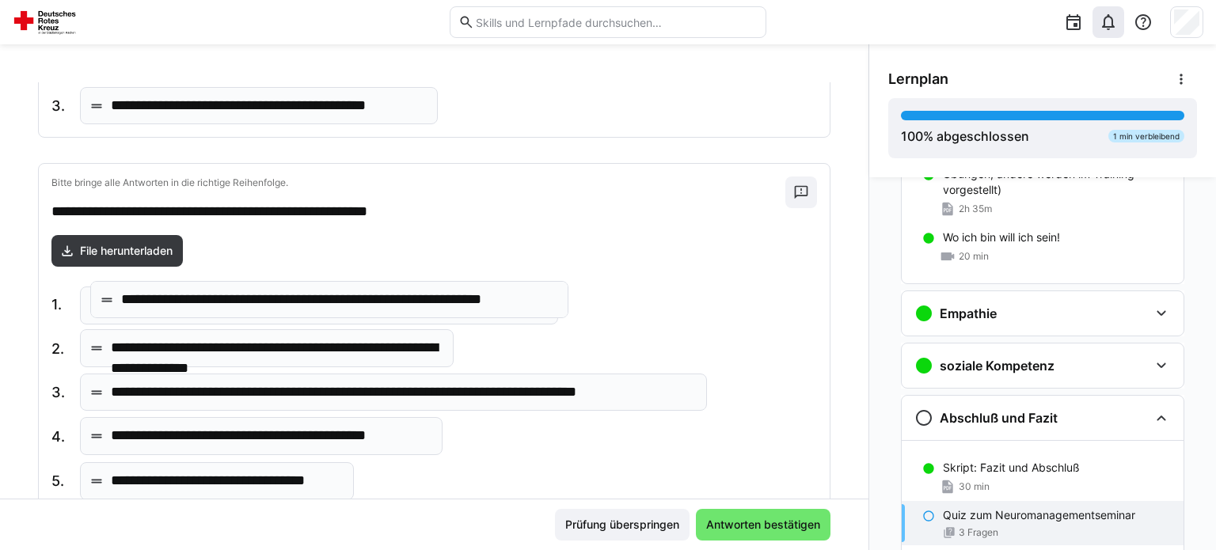
drag, startPoint x: 215, startPoint y: 439, endPoint x: 226, endPoint y: 304, distance: 135.0
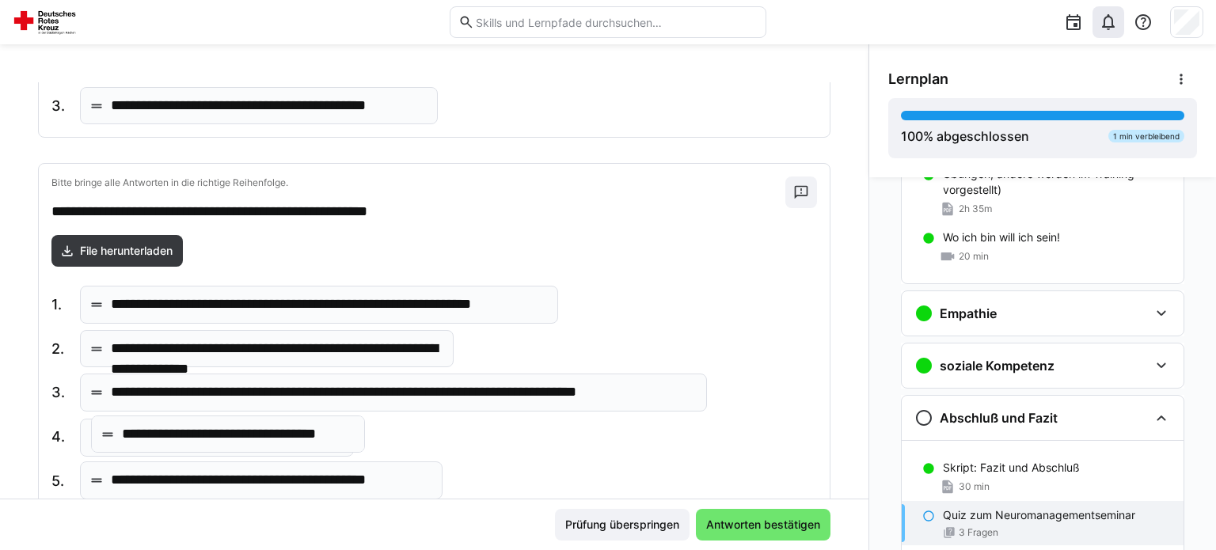
drag, startPoint x: 214, startPoint y: 486, endPoint x: 225, endPoint y: 443, distance: 44.9
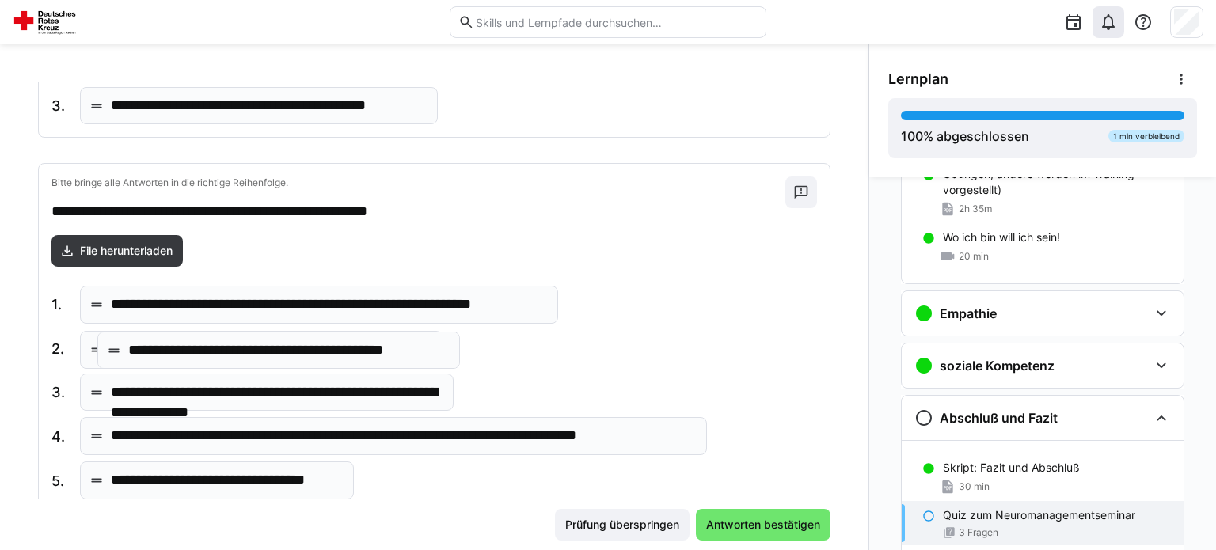
drag, startPoint x: 260, startPoint y: 483, endPoint x: 277, endPoint y: 354, distance: 130.1
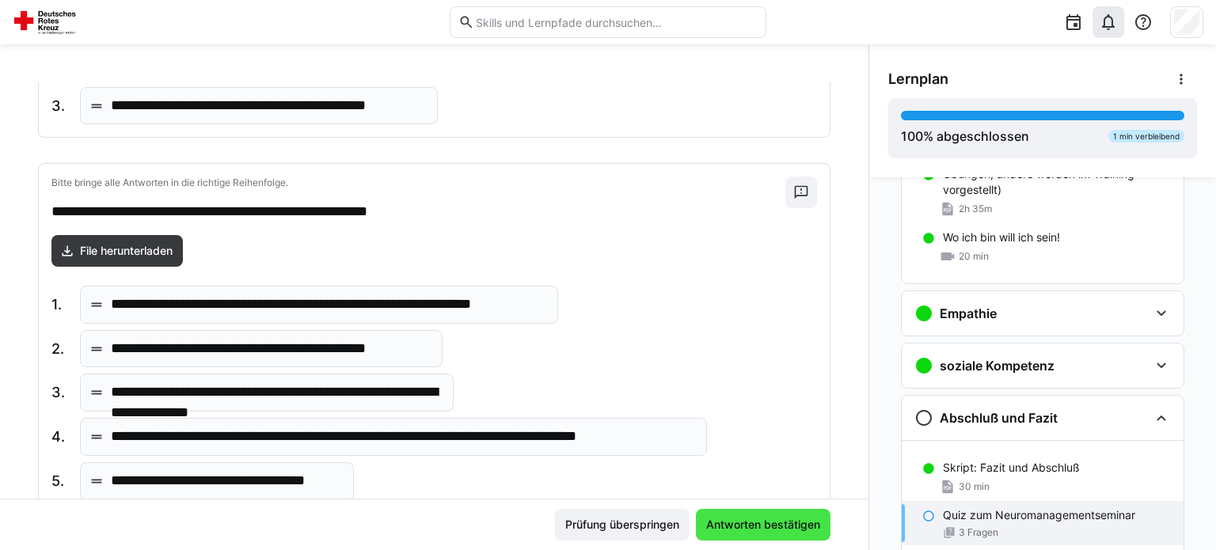
click at [731, 522] on span "Antworten bestätigen" at bounding box center [763, 525] width 119 height 16
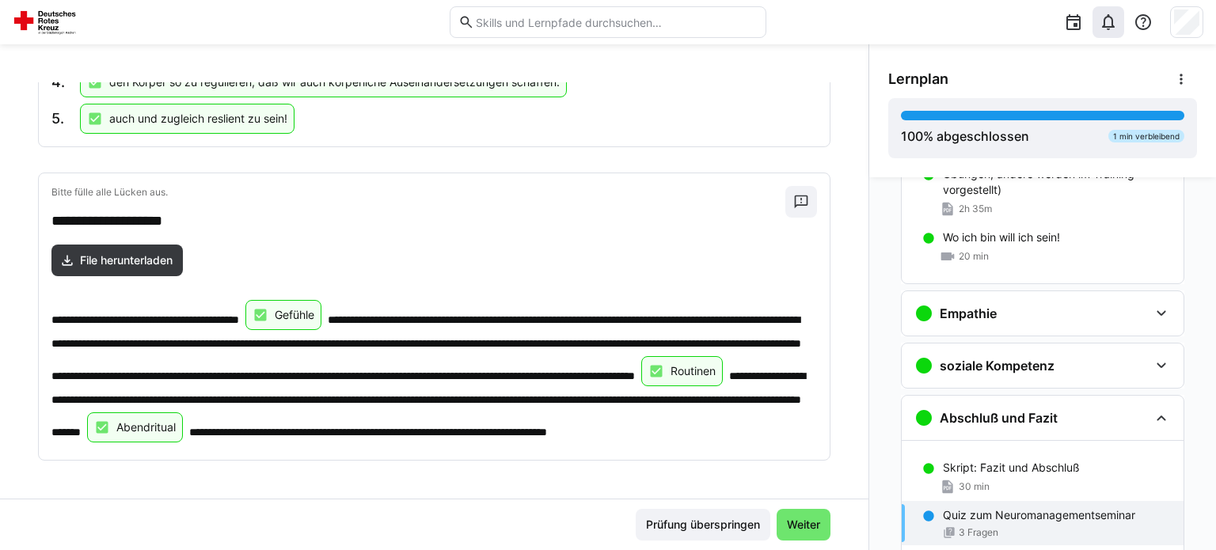
scroll to position [777, 0]
click at [801, 522] on span "Weiter" at bounding box center [803, 525] width 38 height 16
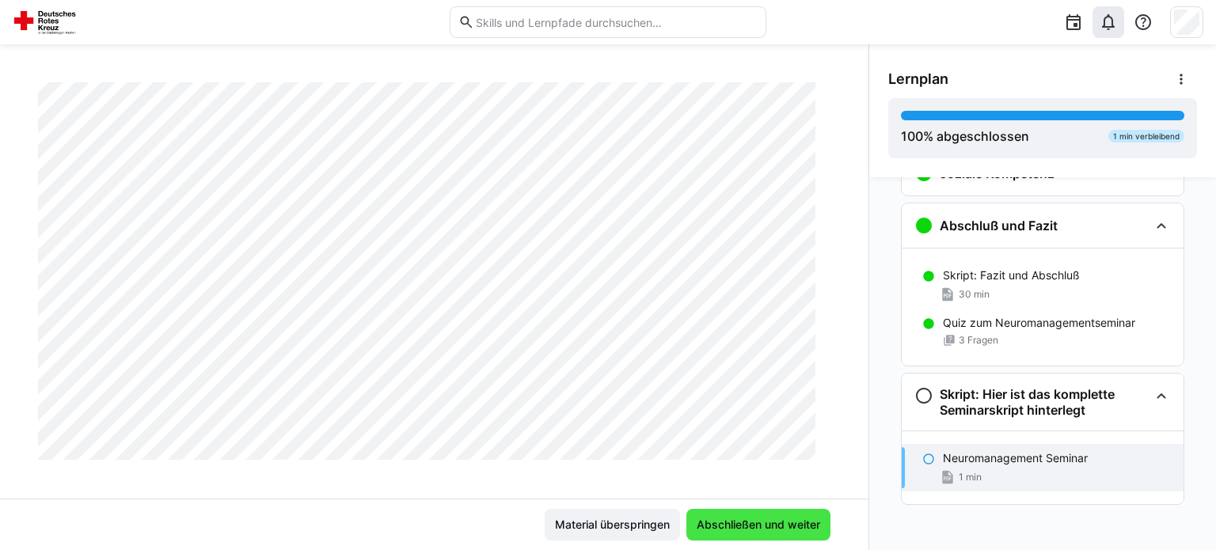
scroll to position [396, 0]
click at [769, 524] on span "Abschließen und weiter" at bounding box center [758, 525] width 128 height 16
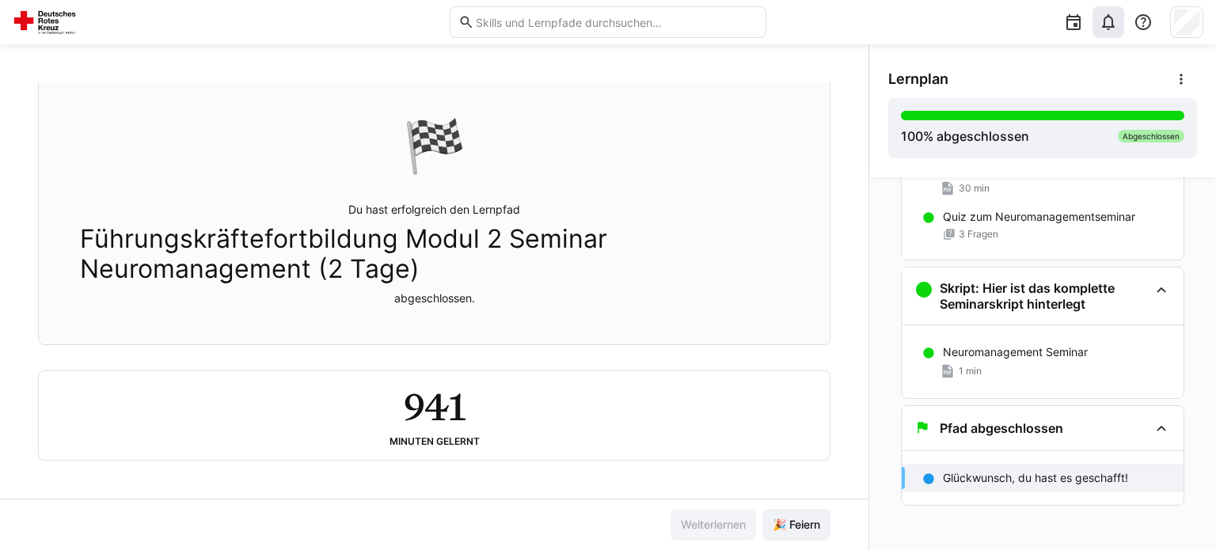
scroll to position [89, 0]
click at [812, 522] on span "🎉 Feiern" at bounding box center [796, 525] width 52 height 16
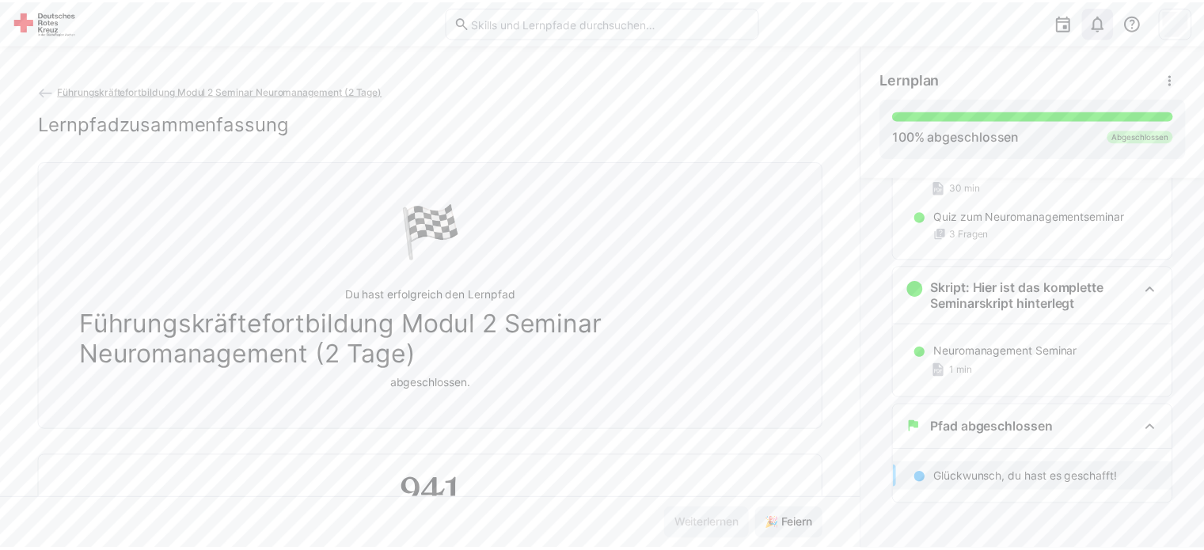
scroll to position [0, 0]
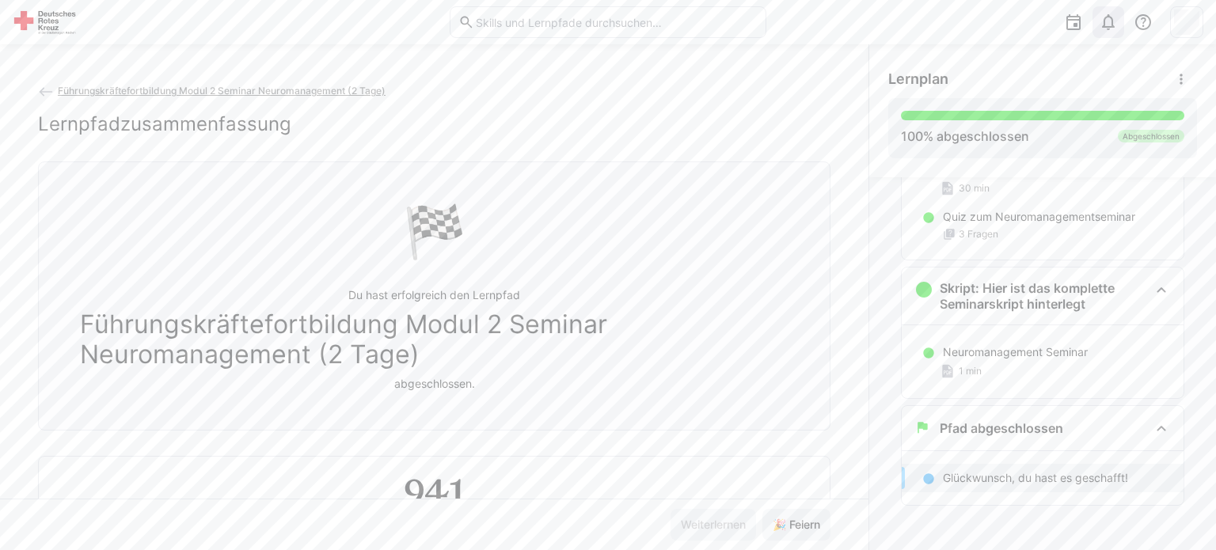
click at [152, 89] on span "Führungskräftefortbildung Modul 2 Seminar Neuromanagement (2 Tage)" at bounding box center [222, 91] width 328 height 12
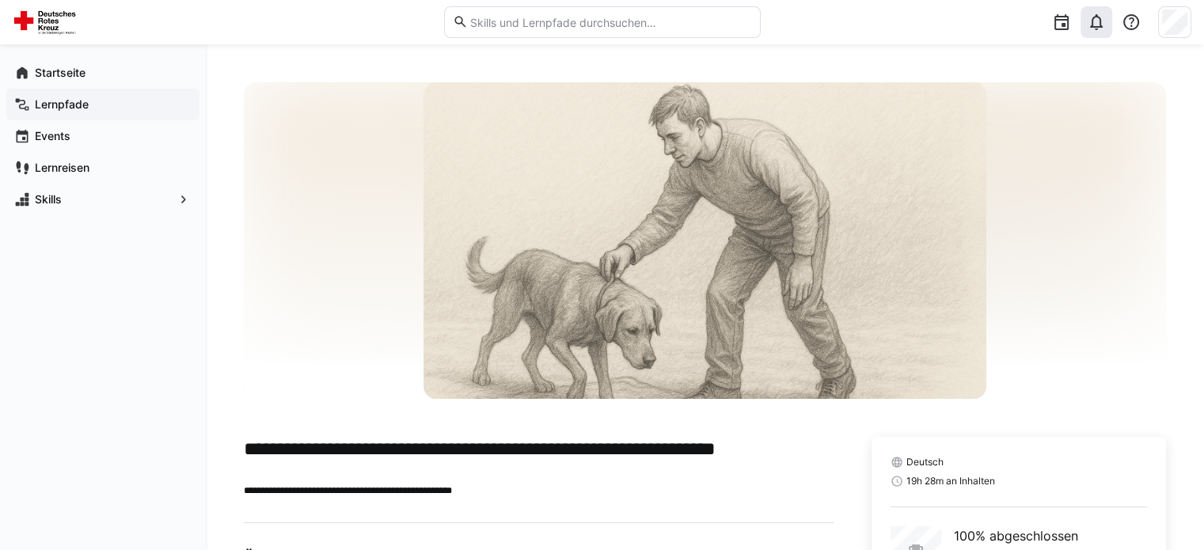
click at [55, 97] on span "Lernpfade" at bounding box center [111, 105] width 159 height 16
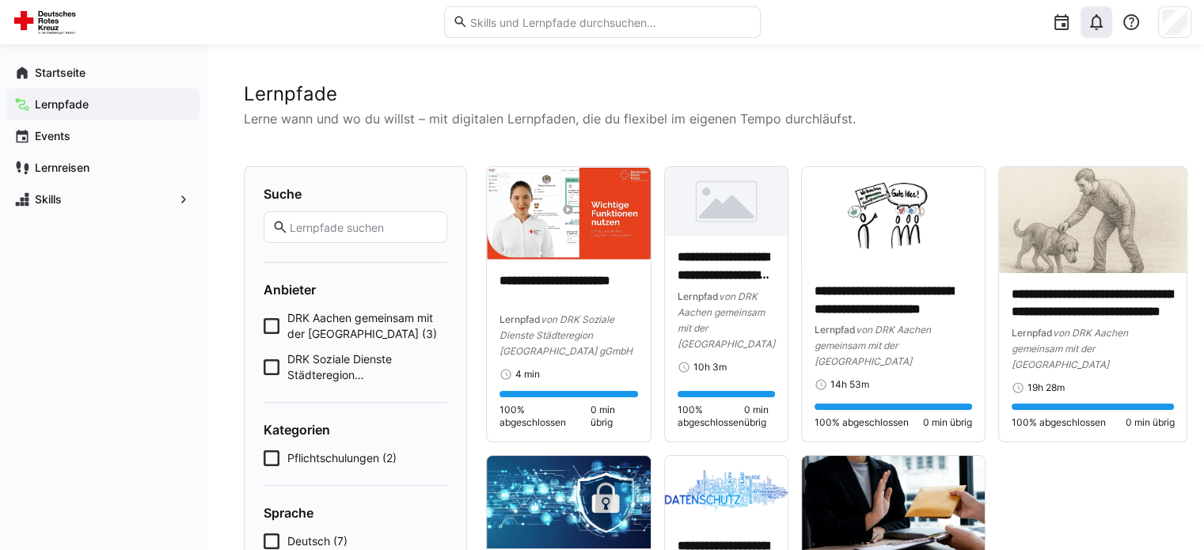
click at [341, 325] on span "DRK Aachen gemeinsam mit der [GEOGRAPHIC_DATA] (3)" at bounding box center [367, 326] width 160 height 32
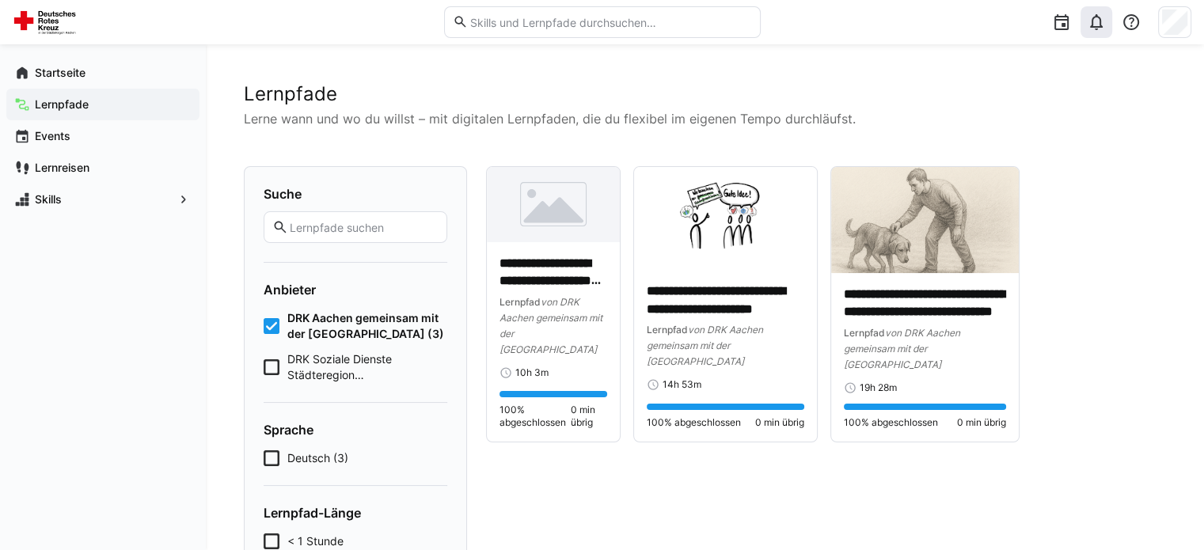
click at [344, 373] on span "DRK Soziale Dienste Städteregion [GEOGRAPHIC_DATA] gGmbH (4)" at bounding box center [367, 367] width 160 height 32
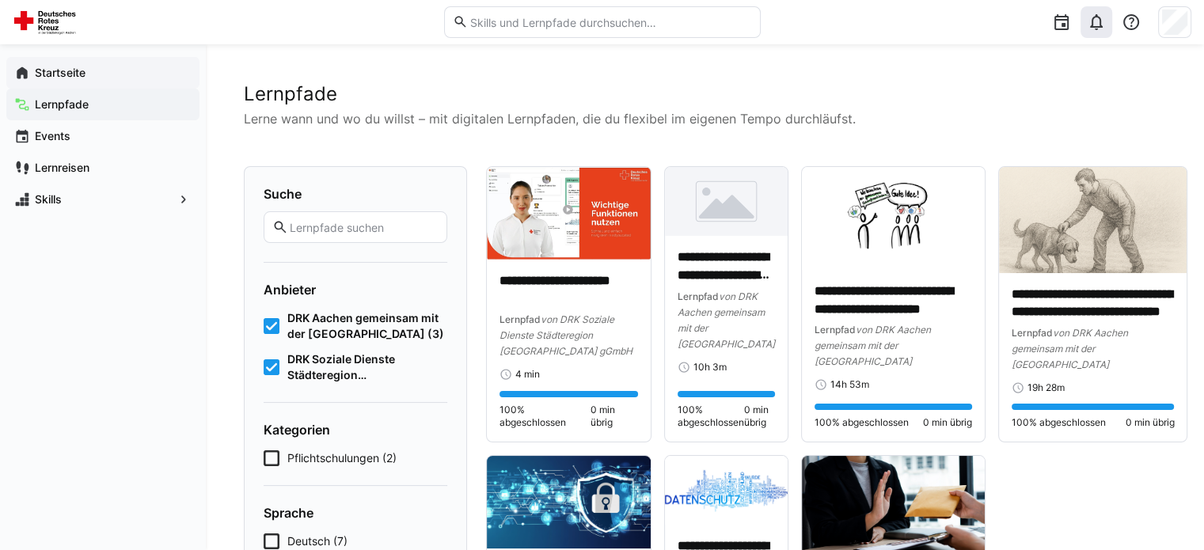
click at [0, 0] on app-navigation-label "Startseite" at bounding box center [0, 0] width 0 height 0
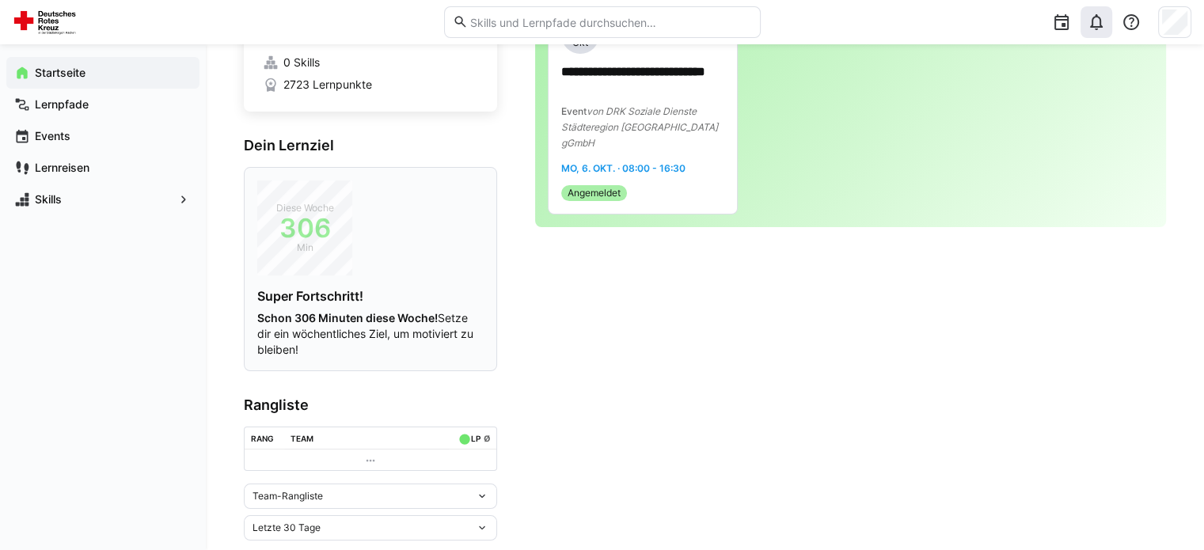
scroll to position [155, 0]
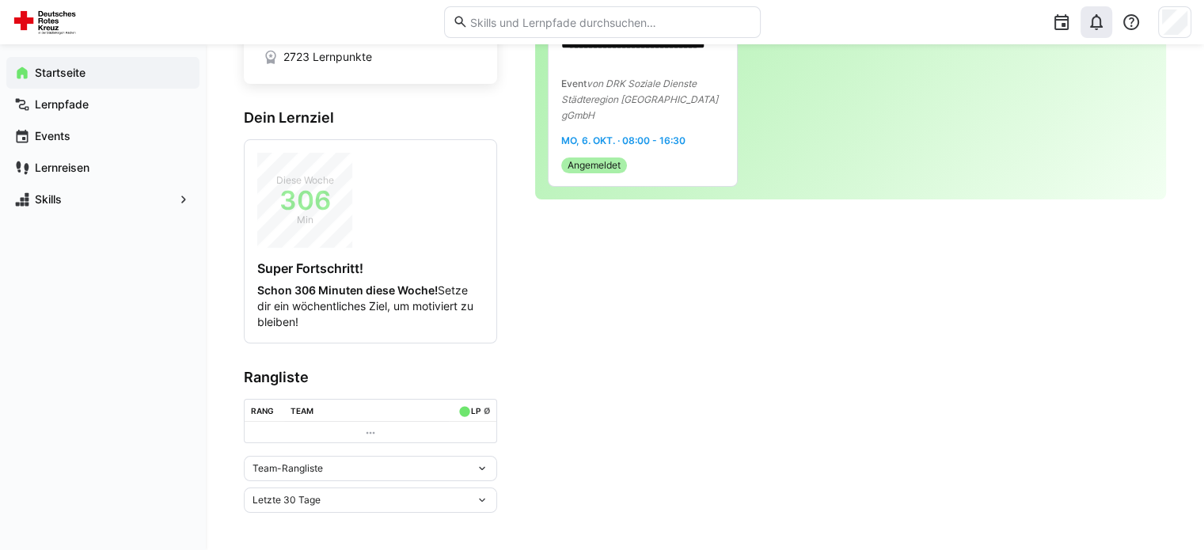
click at [332, 471] on div "Team-Rangliste" at bounding box center [364, 468] width 223 height 11
click at [311, 525] on div "Individuelle Rangliste" at bounding box center [370, 526] width 234 height 13
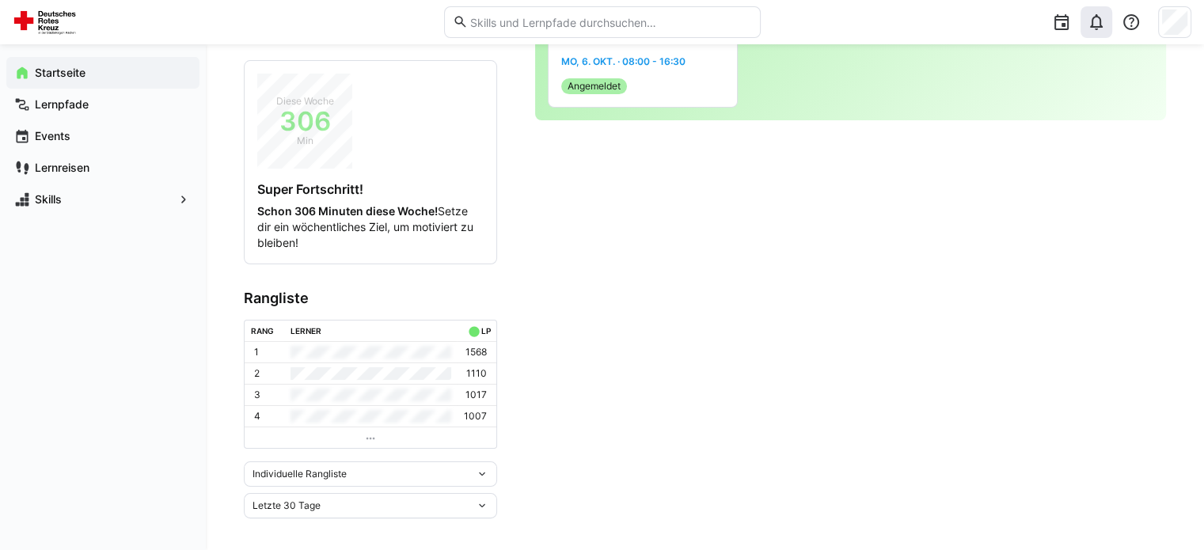
click at [359, 509] on div "Letzte 30 Tage" at bounding box center [364, 505] width 223 height 11
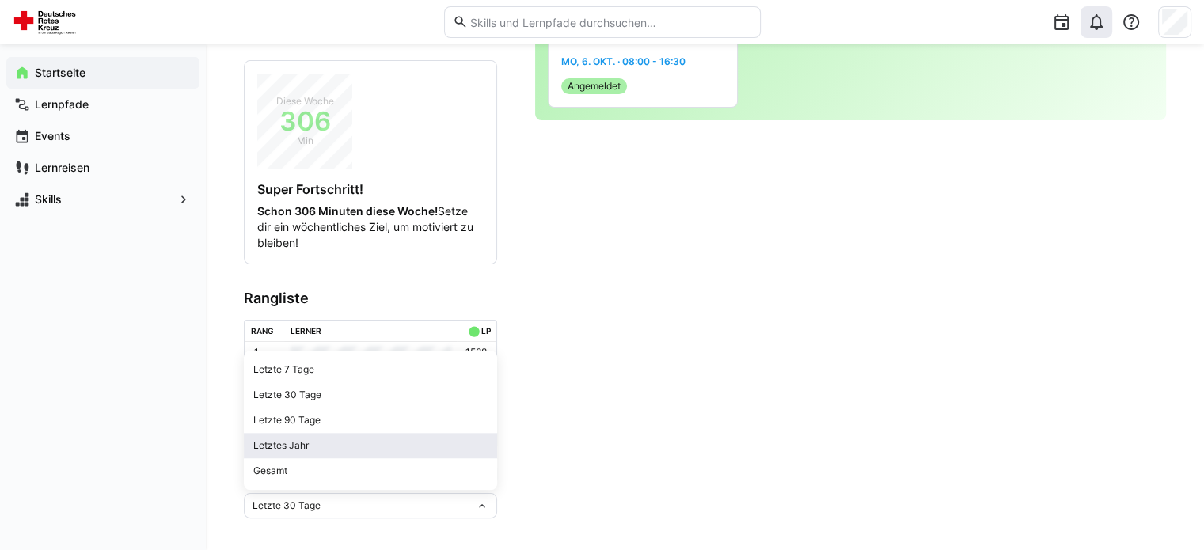
click at [301, 446] on div "Letztes Jahr" at bounding box center [370, 445] width 234 height 13
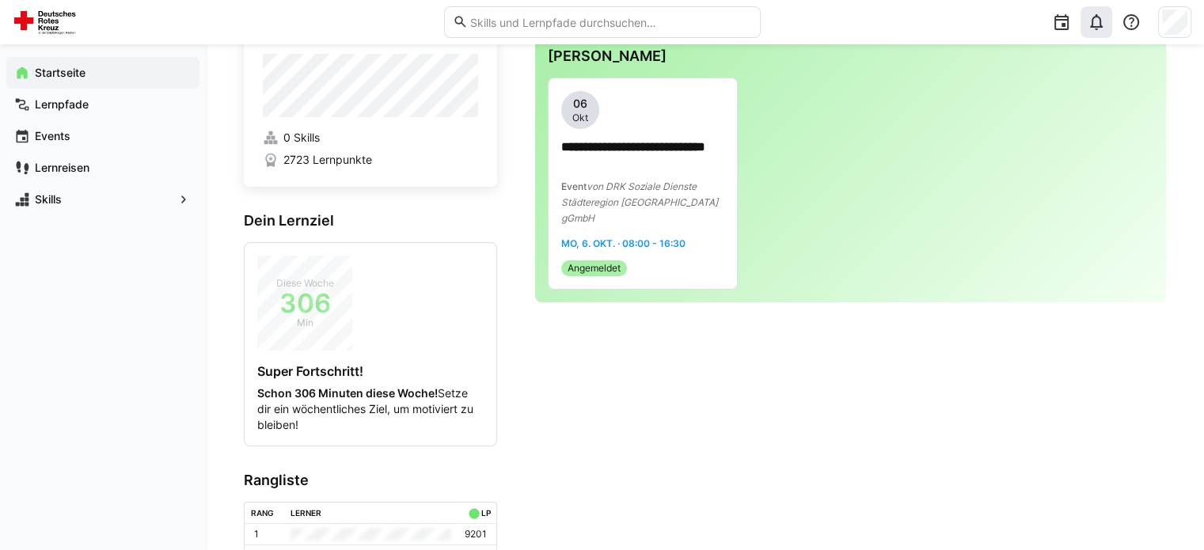
scroll to position [0, 0]
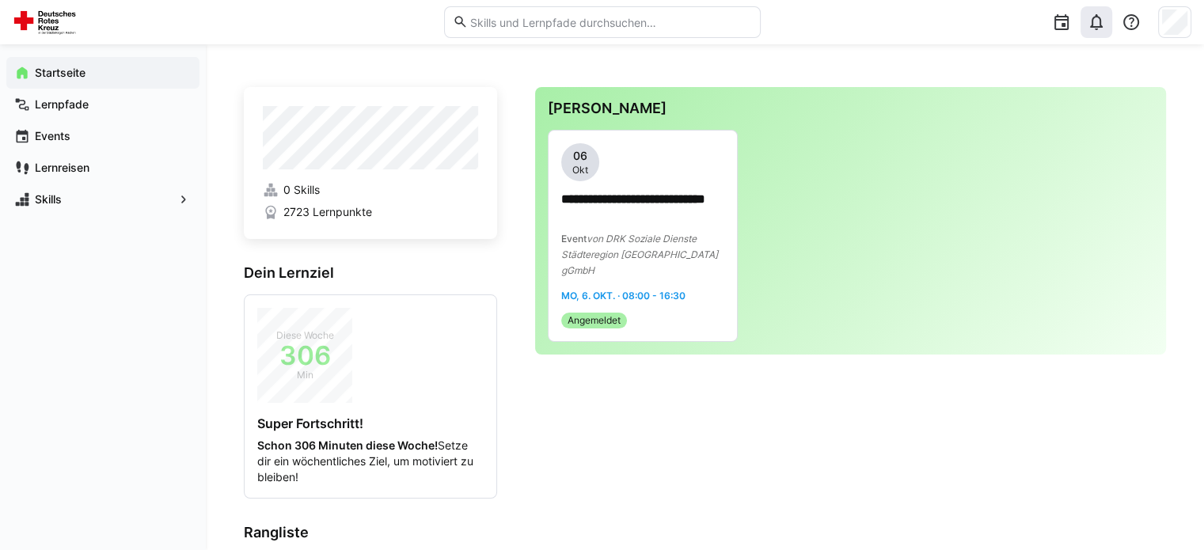
click at [0, 0] on app-navigation-label "Startseite" at bounding box center [0, 0] width 0 height 0
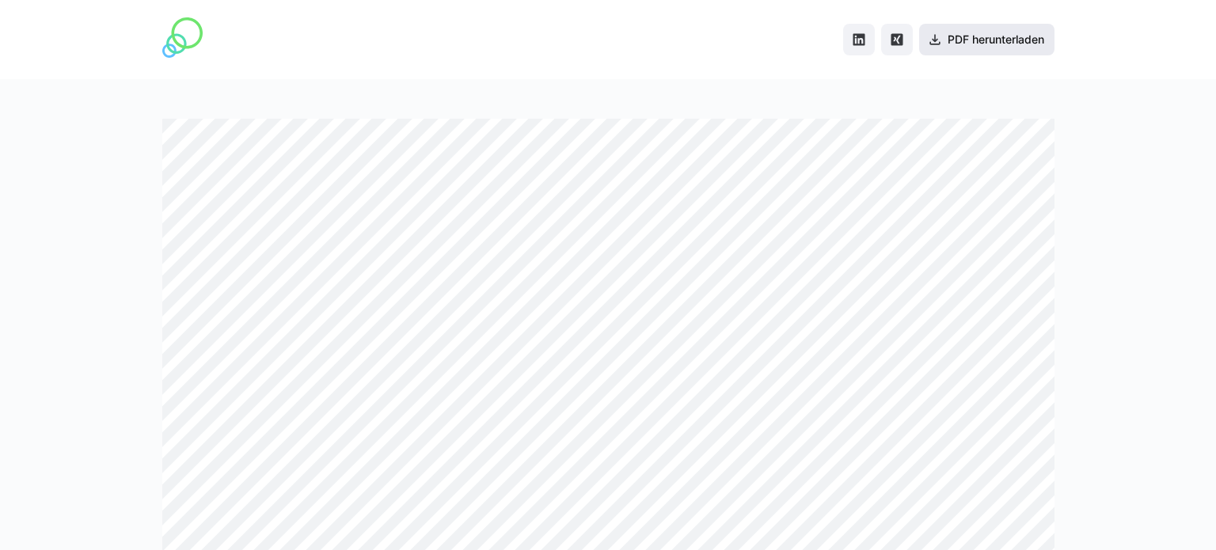
click at [978, 40] on span "PDF herunterladen" at bounding box center [995, 40] width 101 height 16
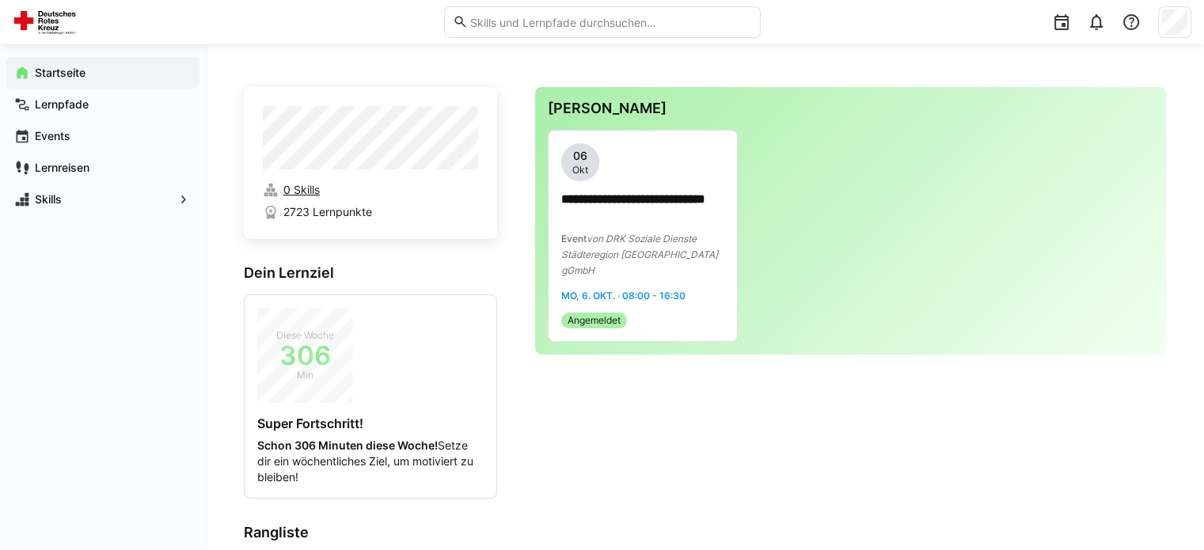
click at [307, 188] on span "0 Skills" at bounding box center [301, 190] width 36 height 16
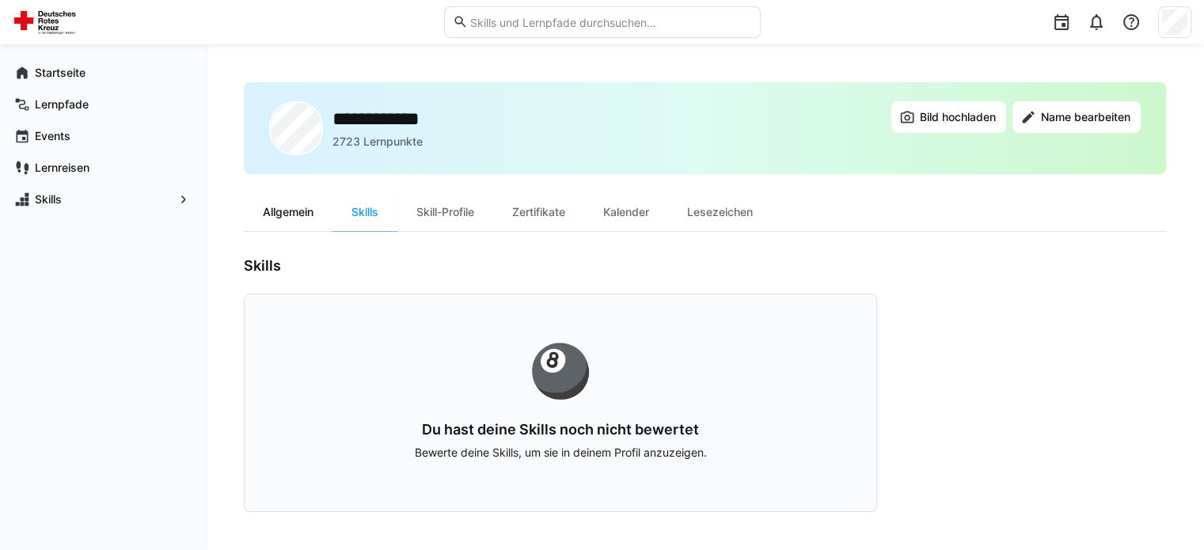
click at [295, 211] on div "Allgemein" at bounding box center [288, 212] width 89 height 38
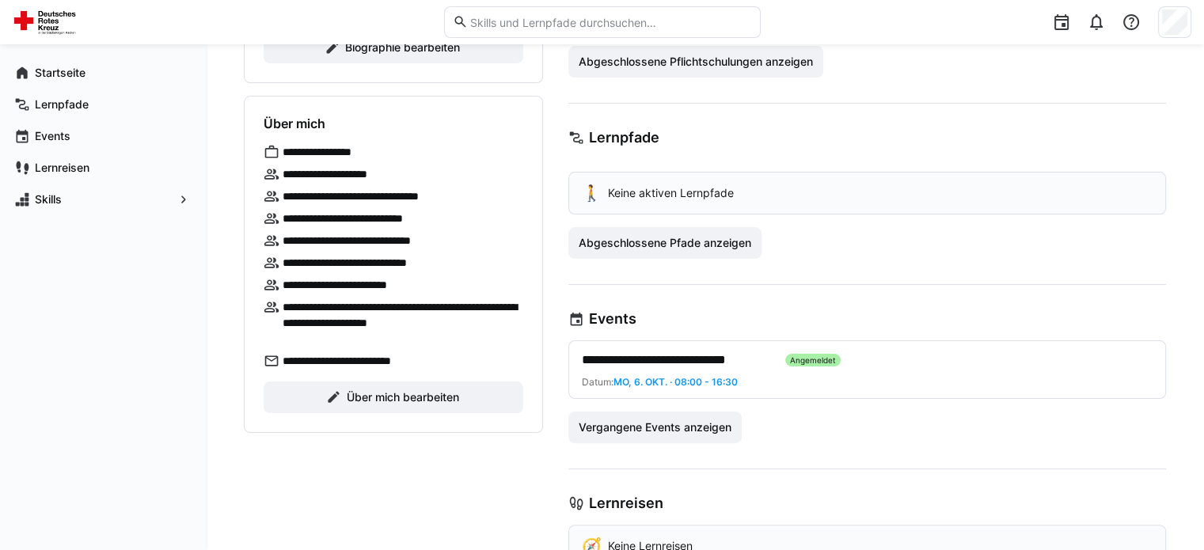
scroll to position [282, 0]
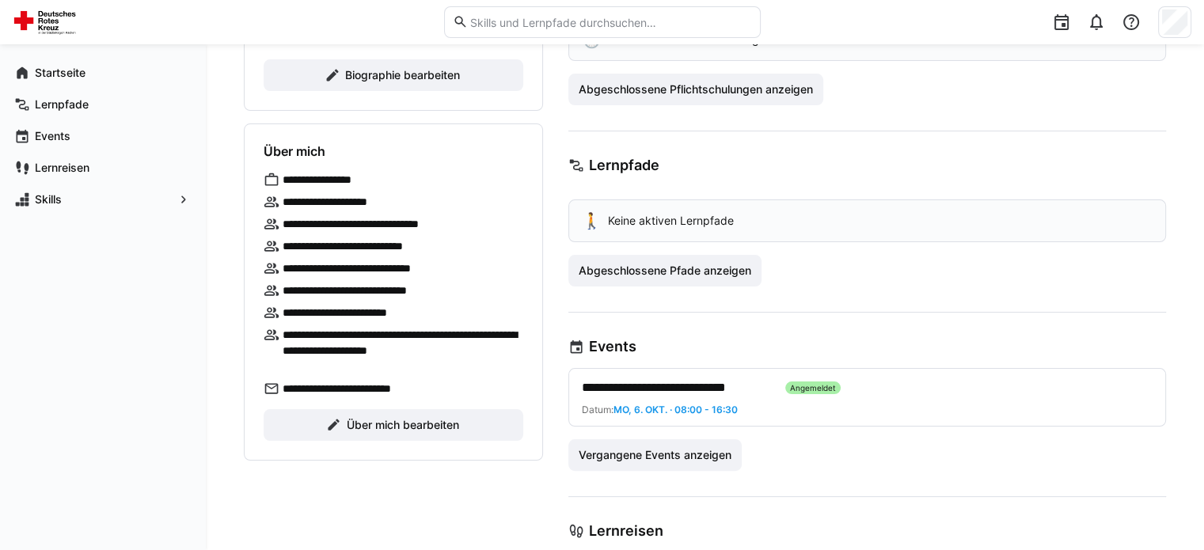
click at [272, 287] on eds-icon at bounding box center [272, 291] width 16 height 16
click at [325, 287] on p "**********" at bounding box center [371, 291] width 177 height 16
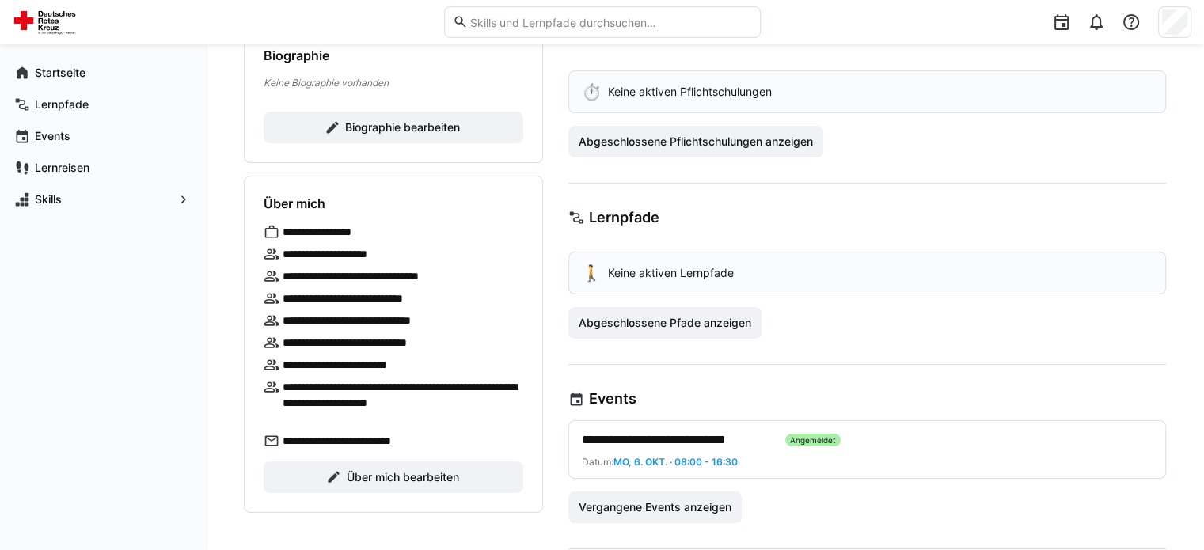
scroll to position [123, 0]
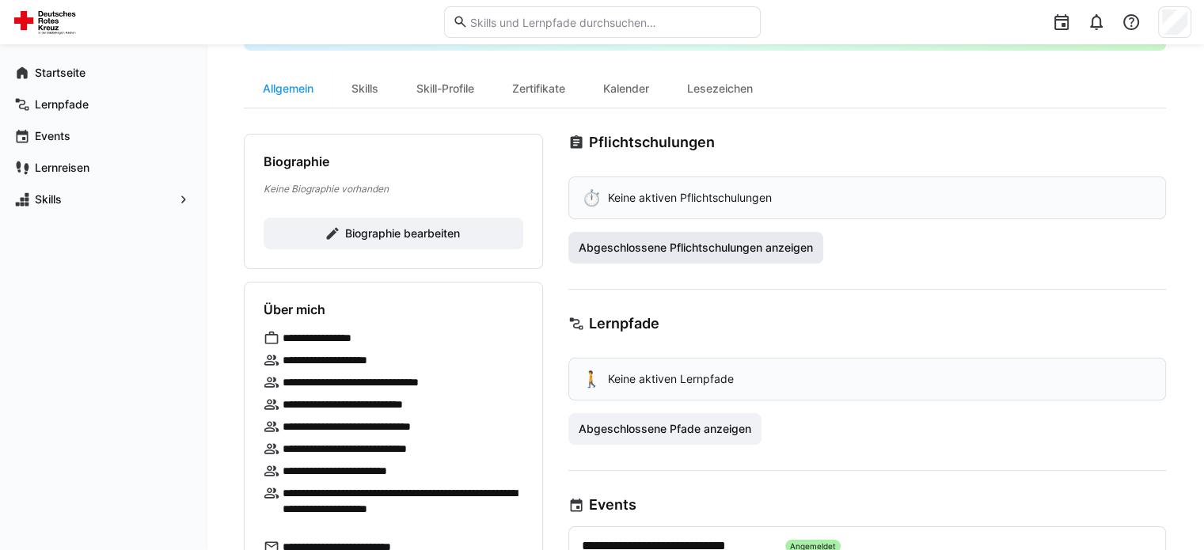
click at [629, 249] on span "Abgeschlossene Pflichtschulungen anzeigen" at bounding box center [695, 248] width 239 height 16
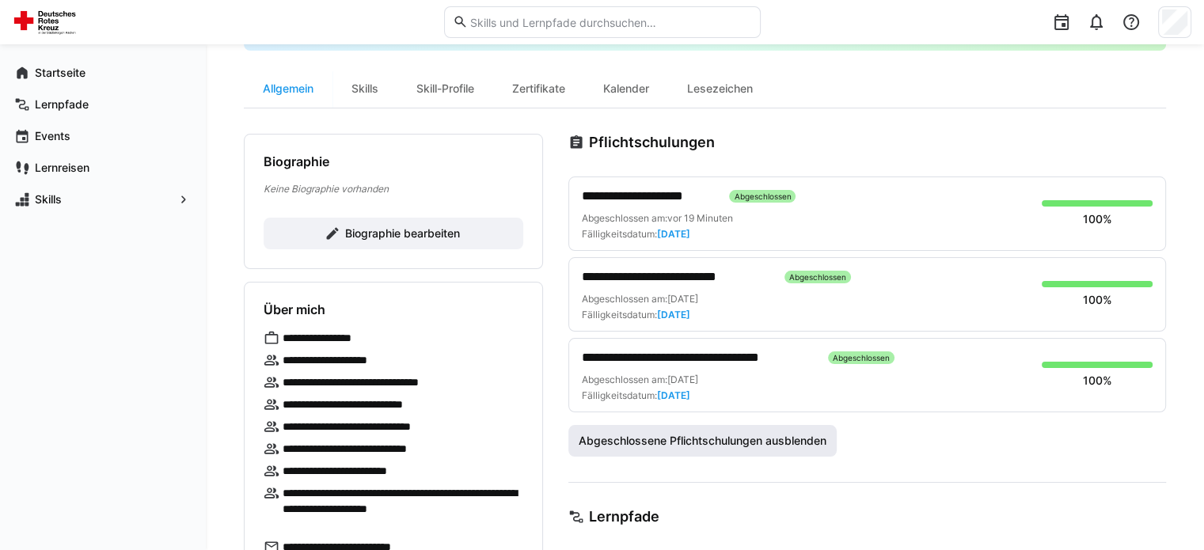
click at [681, 435] on span "Abgeschlossene Pflichtschulungen ausblenden" at bounding box center [702, 441] width 253 height 16
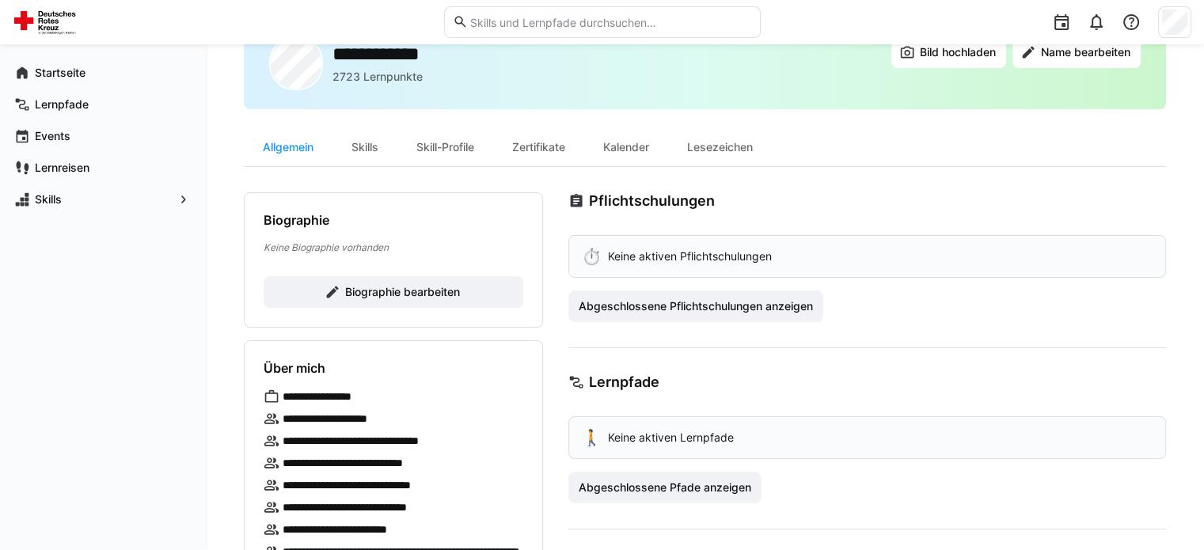
scroll to position [0, 0]
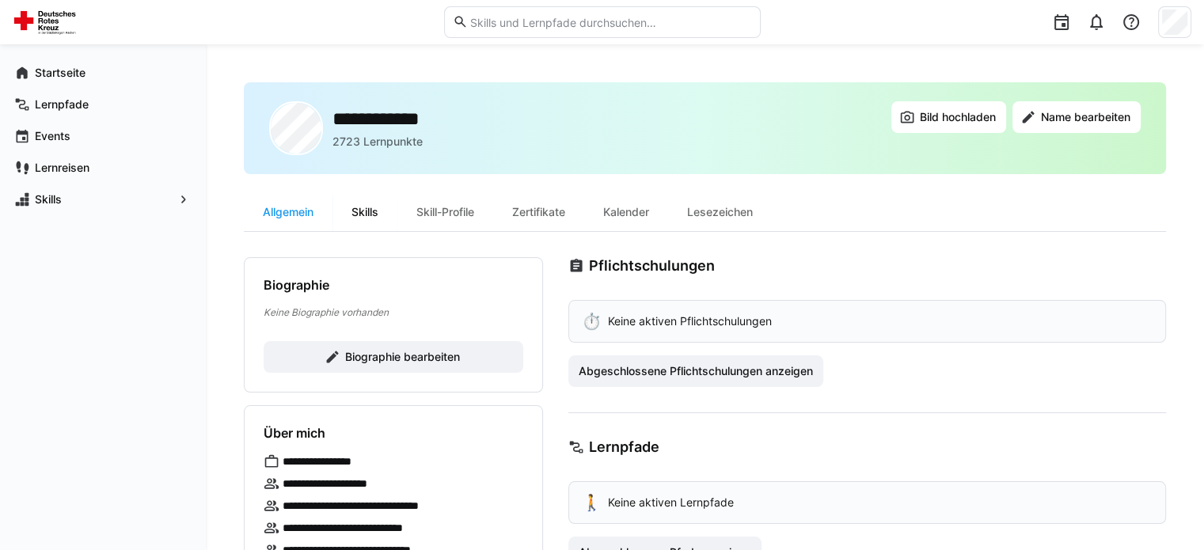
click at [352, 221] on div "Skills" at bounding box center [364, 212] width 65 height 38
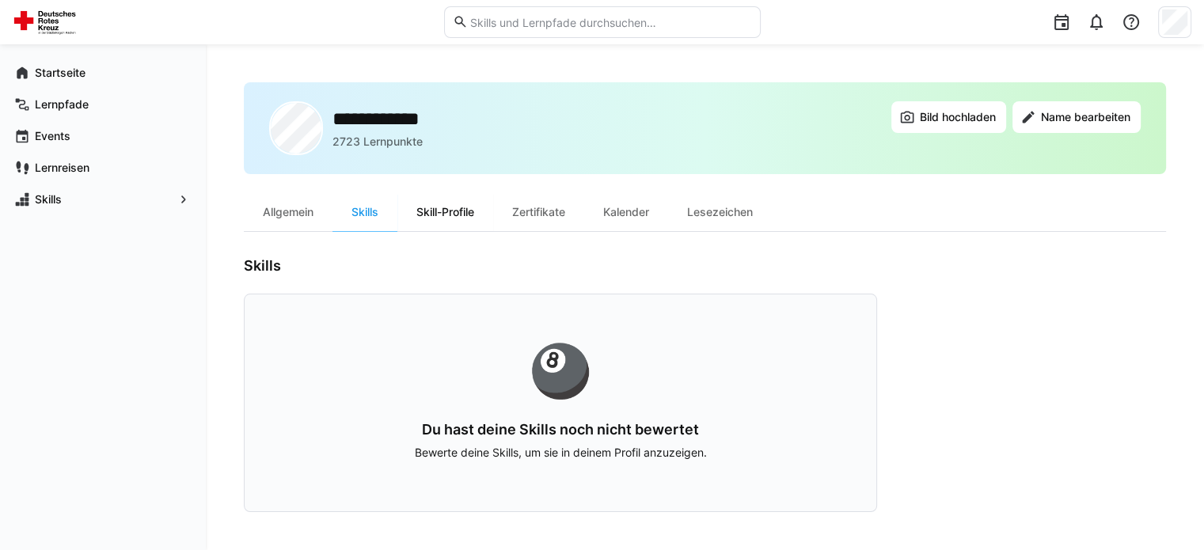
click at [448, 211] on div "Skill-Profile" at bounding box center [445, 212] width 96 height 38
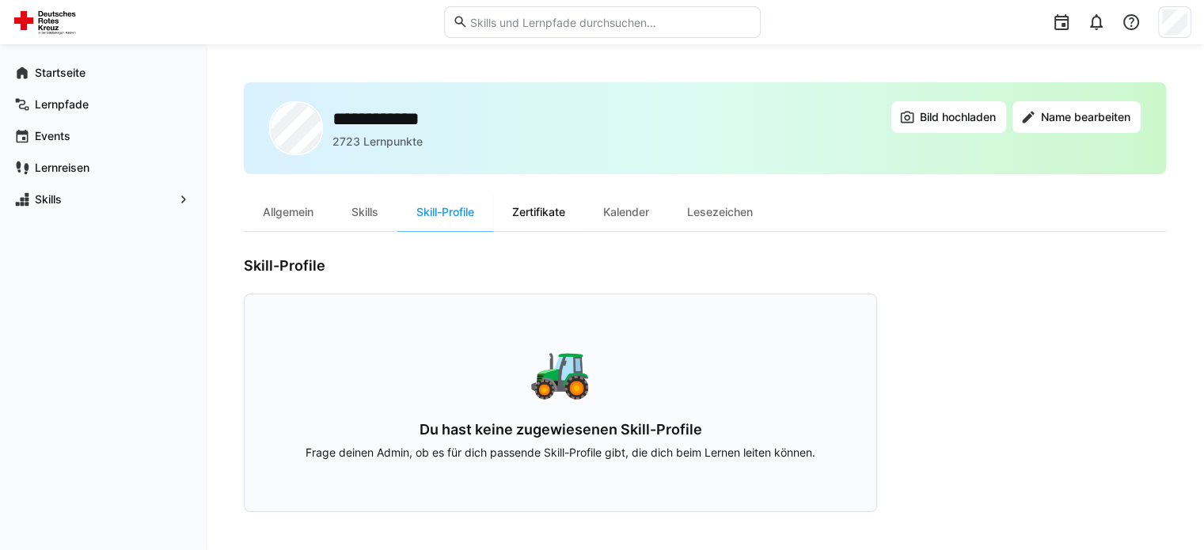
click at [545, 211] on div "Zertifikate" at bounding box center [538, 212] width 91 height 38
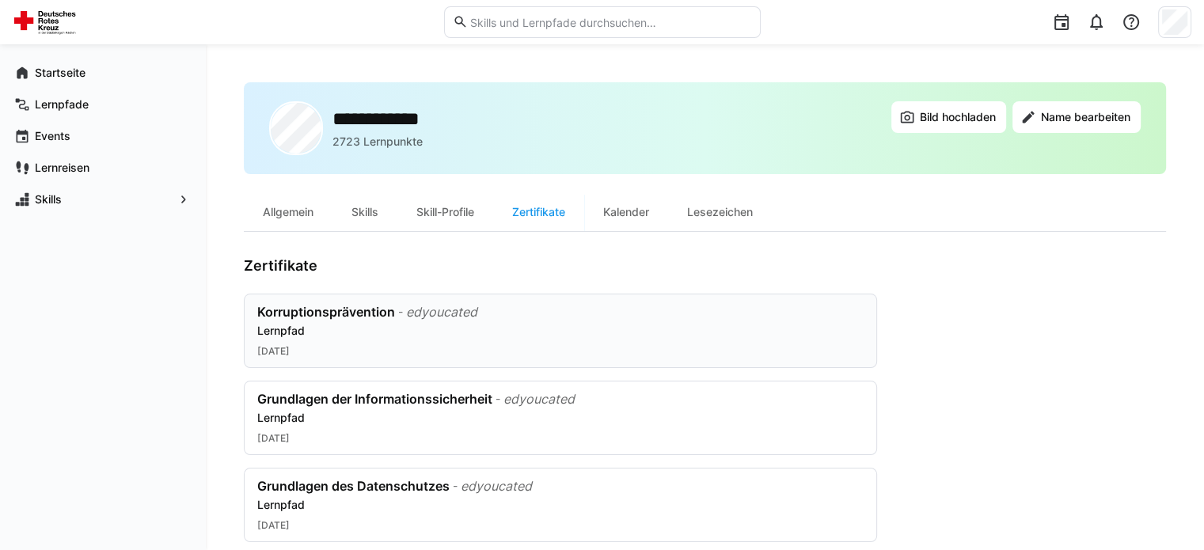
scroll to position [28, 0]
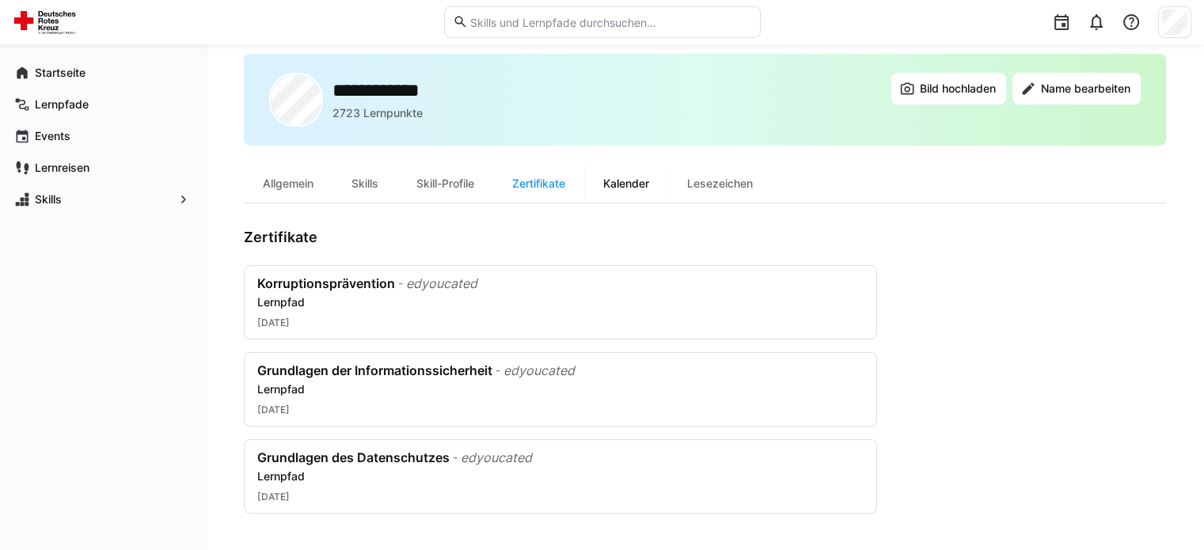
click at [642, 180] on div "Kalender" at bounding box center [626, 184] width 84 height 38
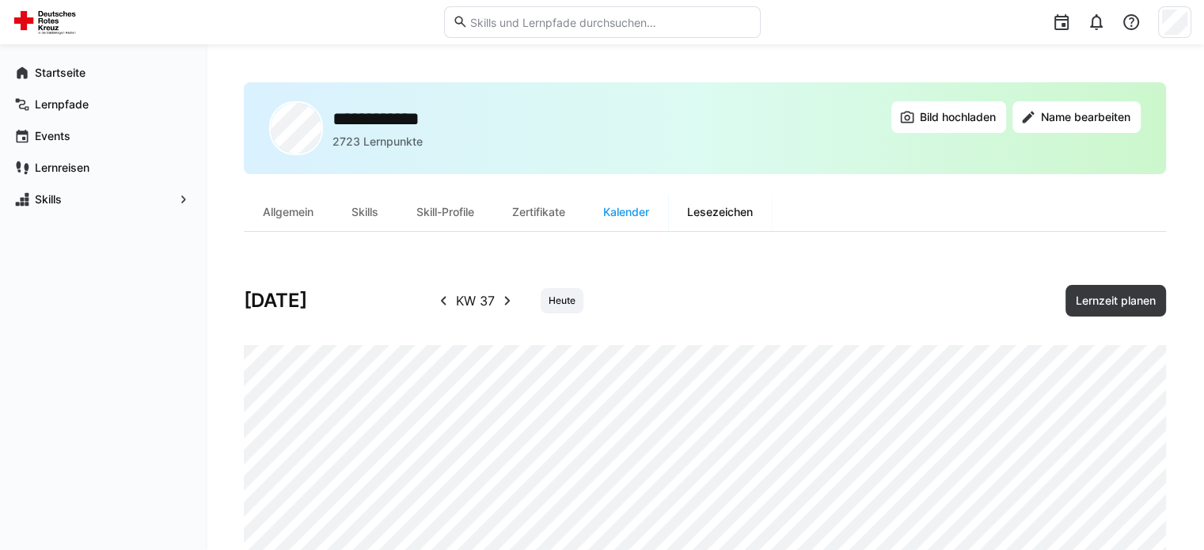
click at [712, 218] on div "Lesezeichen" at bounding box center [720, 212] width 104 height 38
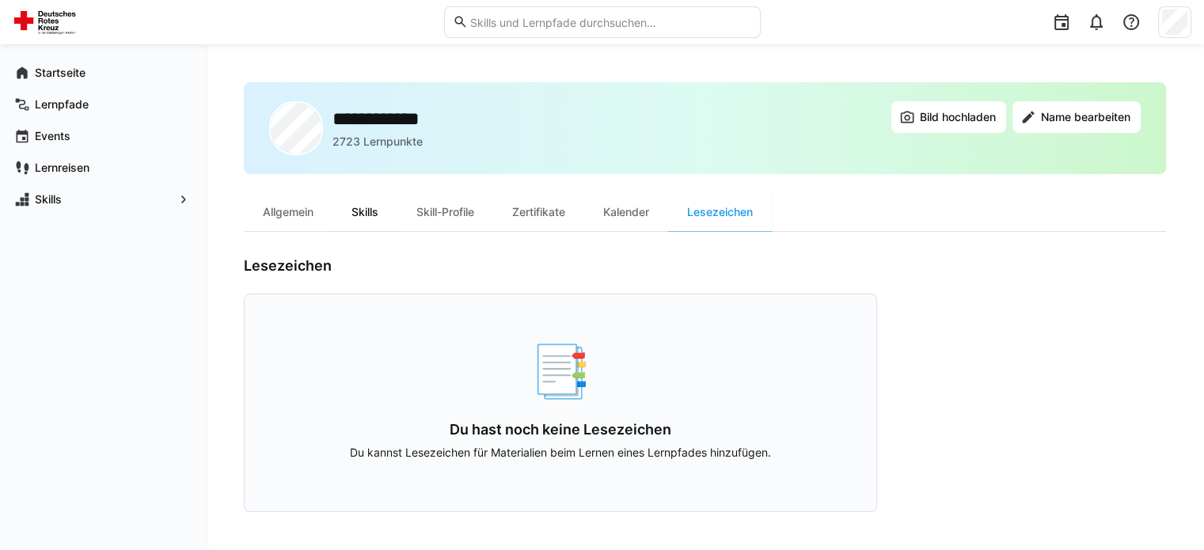
click at [378, 214] on div "Skills" at bounding box center [364, 212] width 65 height 38
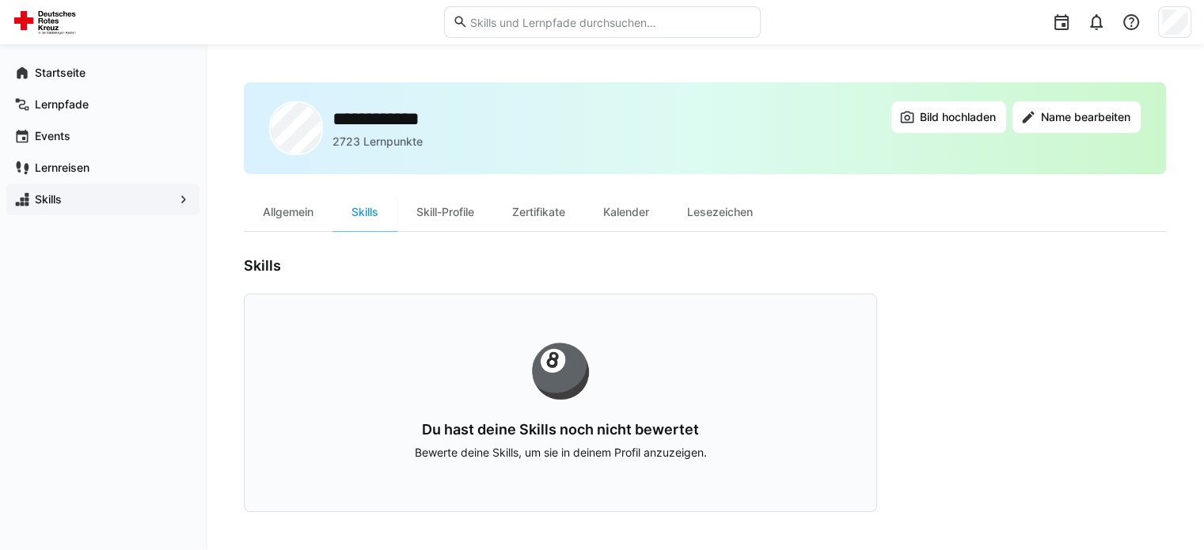
click at [171, 199] on span "Skills" at bounding box center [102, 200] width 141 height 16
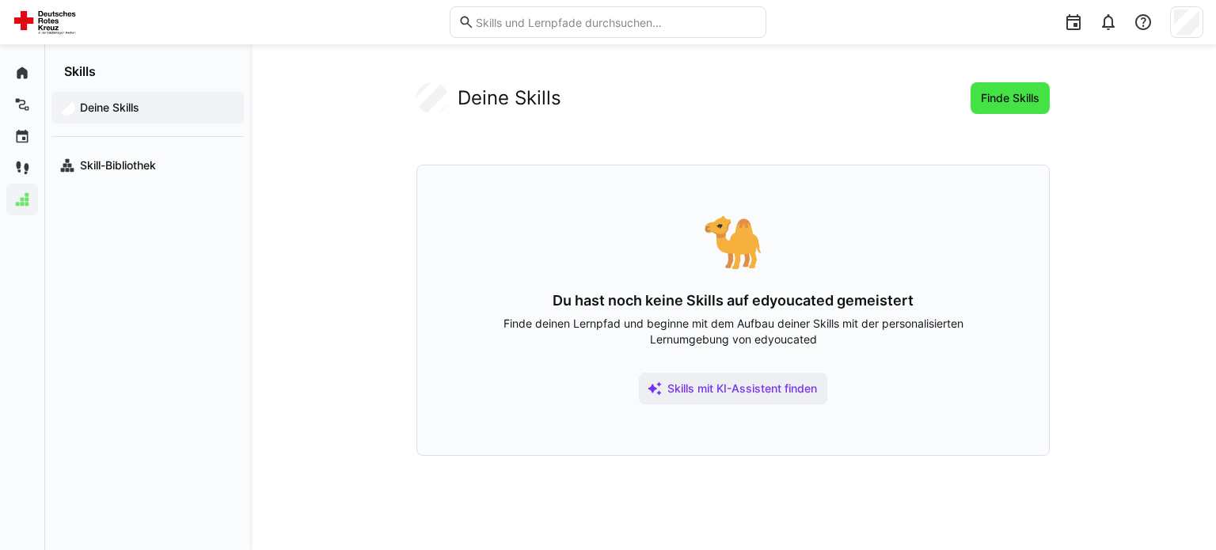
click at [1042, 107] on span "Finde Skills" at bounding box center [1010, 98] width 79 height 32
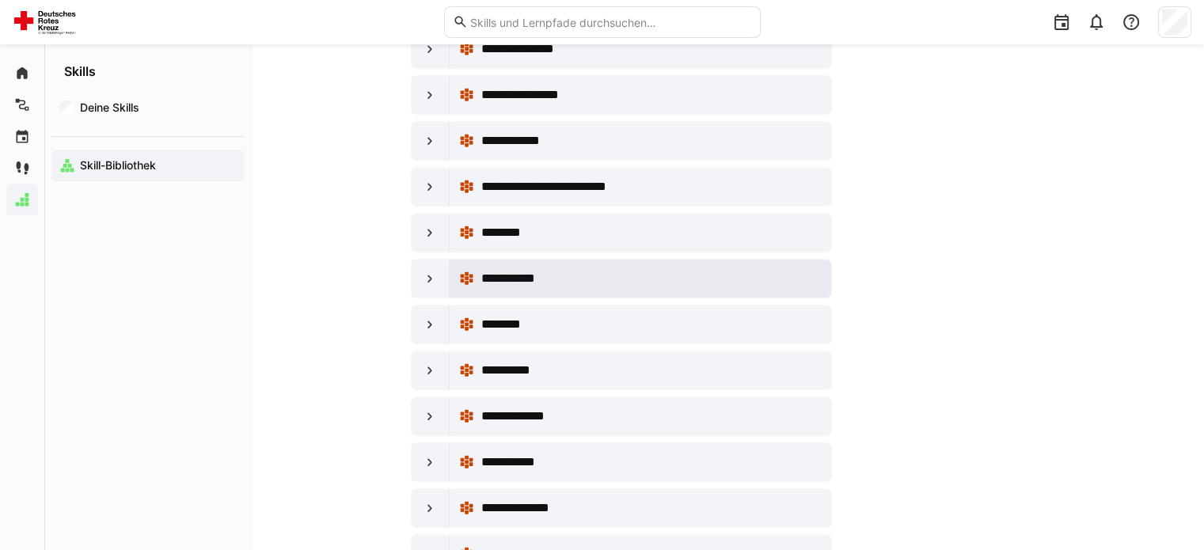
scroll to position [1187, 0]
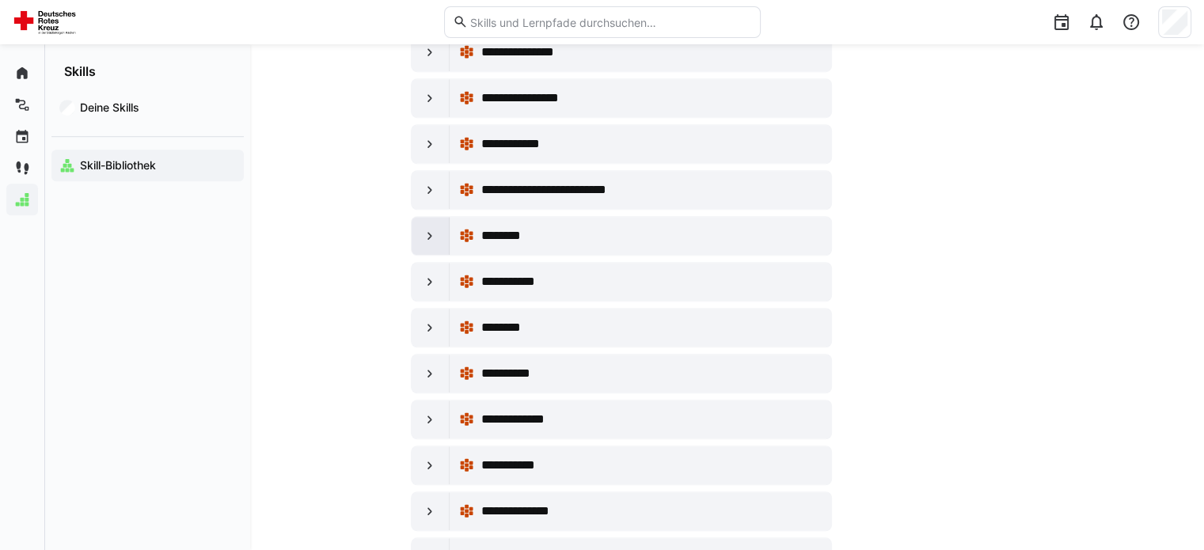
click at [419, 233] on div at bounding box center [431, 236] width 38 height 38
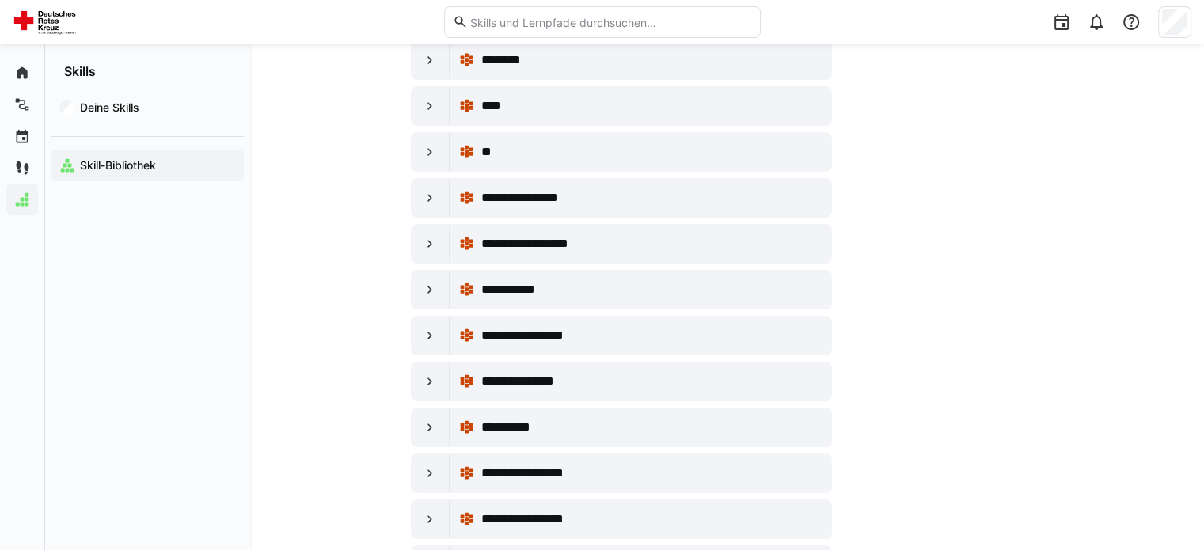
scroll to position [0, 0]
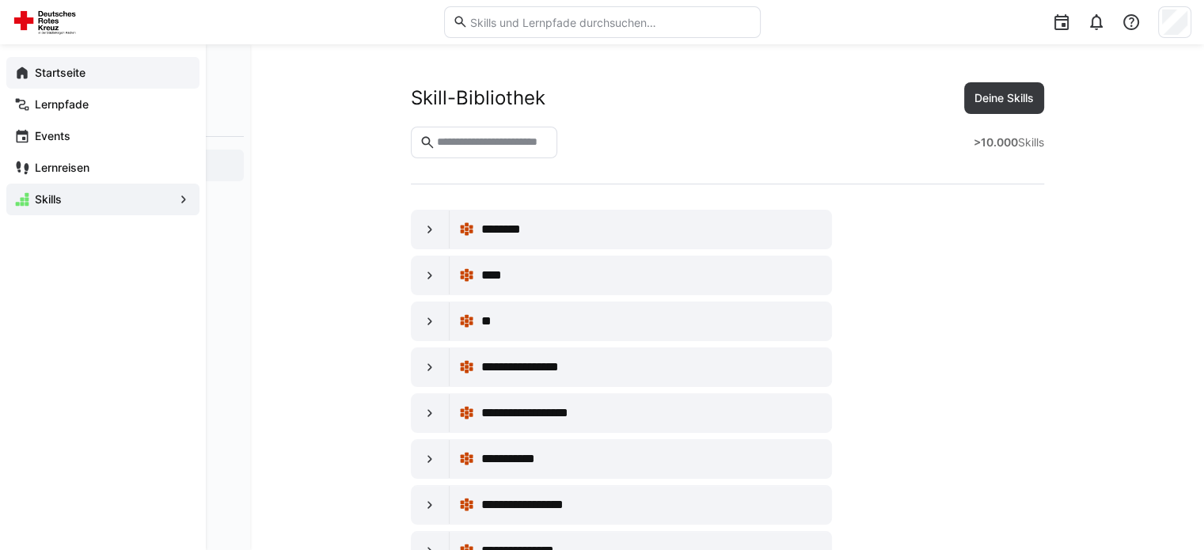
click at [0, 0] on app-navigation-label "Startseite" at bounding box center [0, 0] width 0 height 0
